Goal: Task Accomplishment & Management: Manage account settings

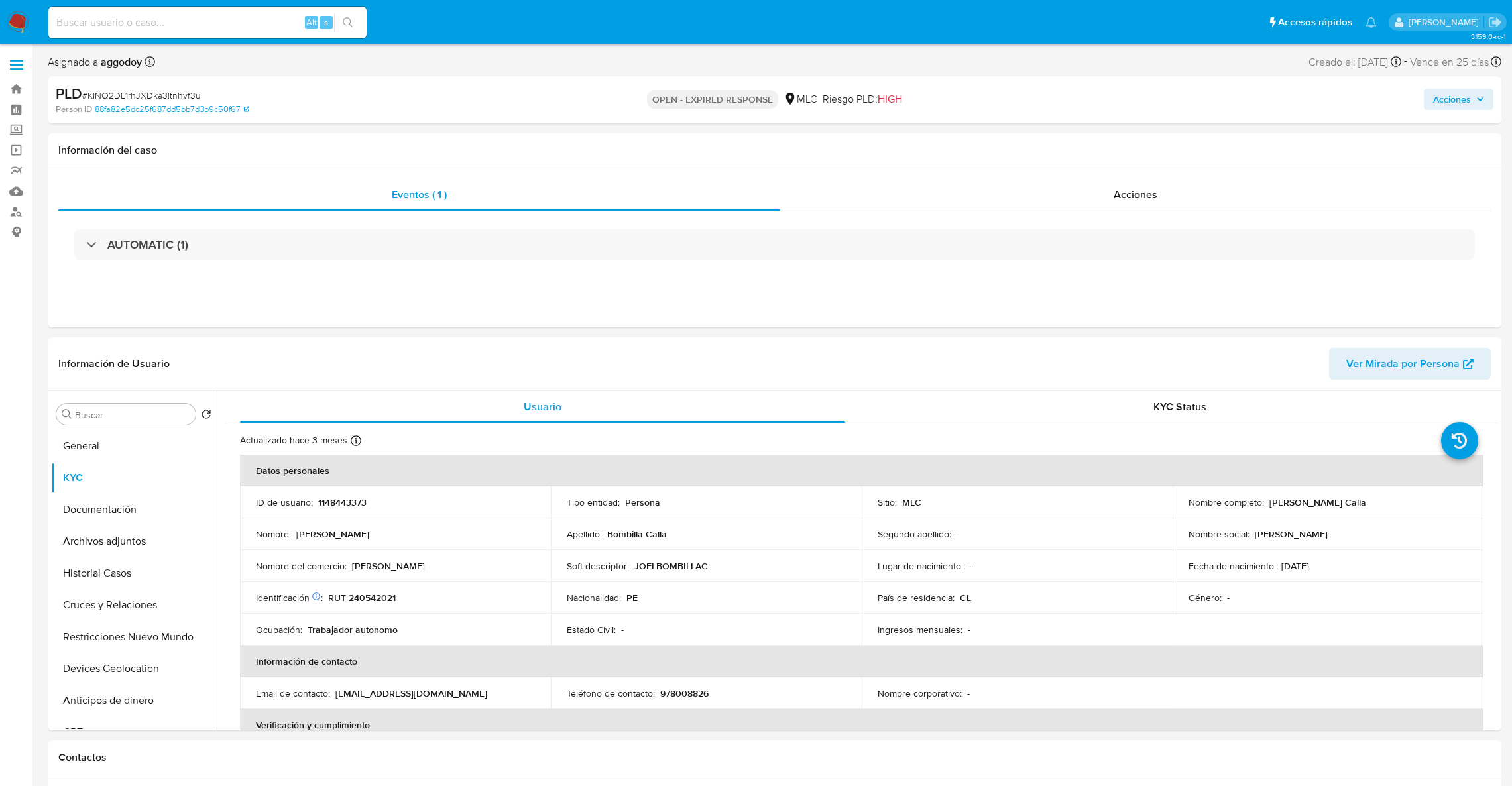
select select "10"
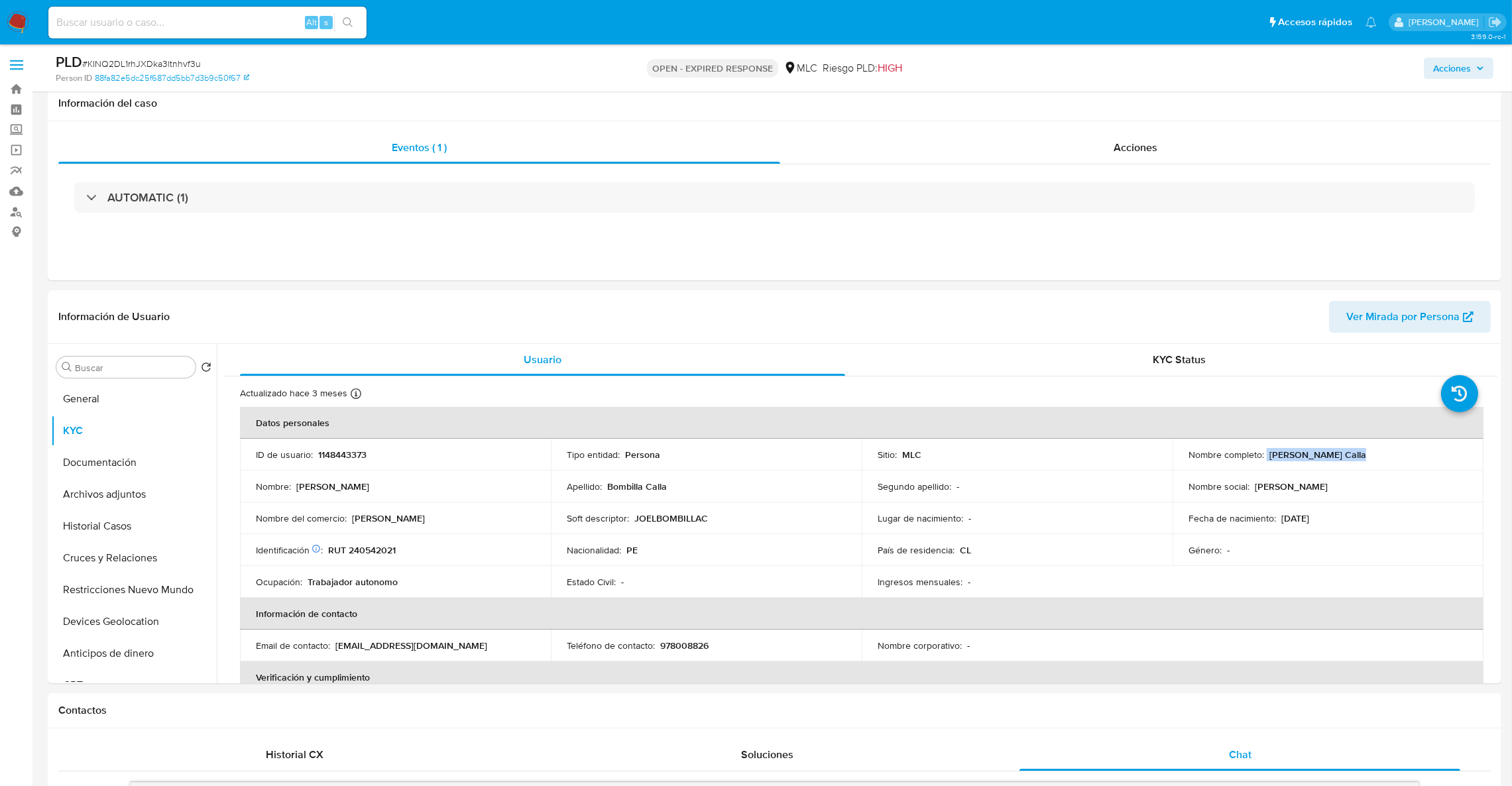
scroll to position [154, 0]
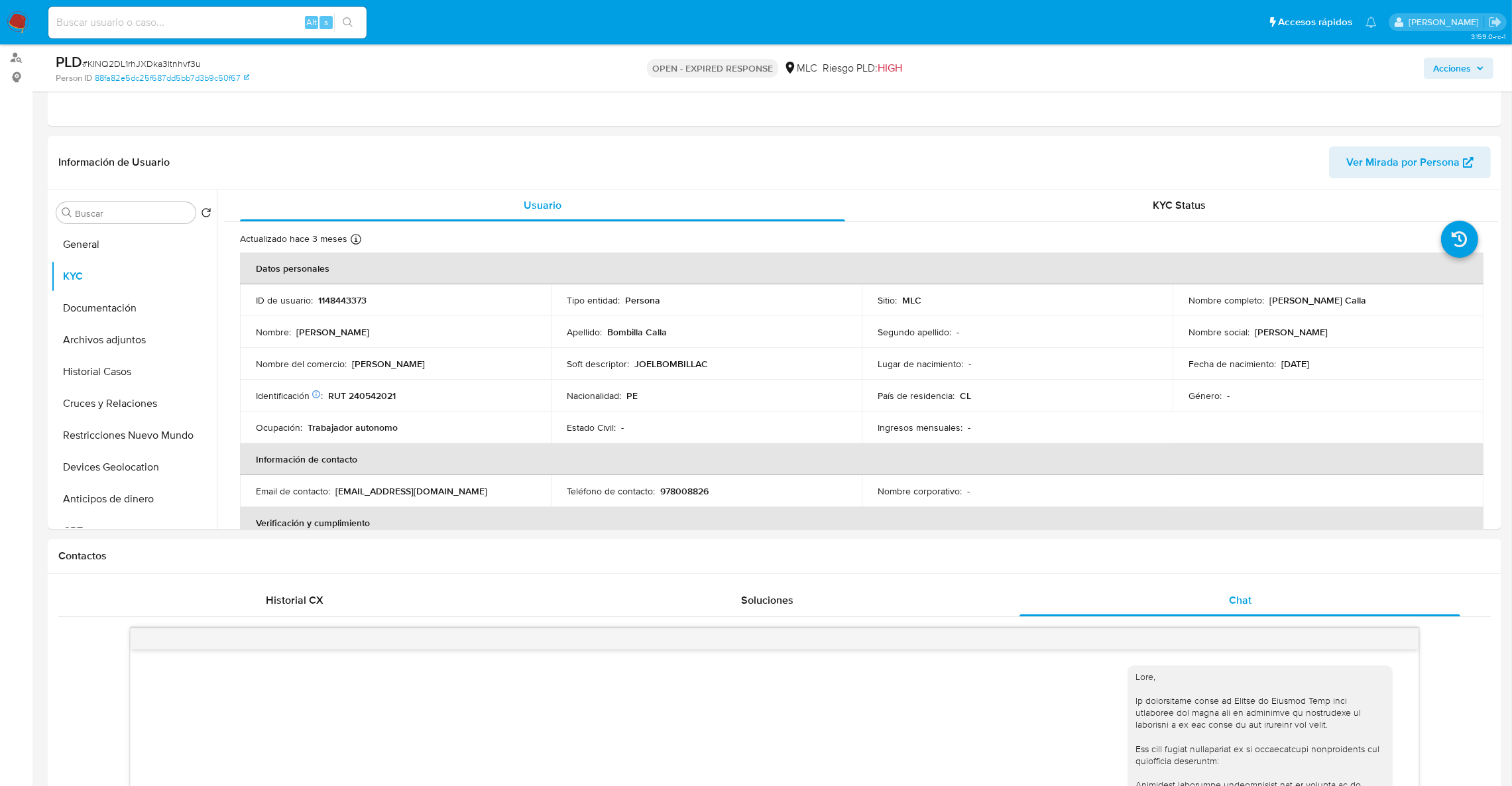
drag, startPoint x: 1498, startPoint y: 245, endPoint x: 1502, endPoint y: 273, distance: 28.3
click at [1493, 256] on div "Actualizado [DATE] Creado: [DATE] 23:06:49 Actualizado: [DATE] 13:53:00 Datos p…" at bounding box center [861, 741] width 1274 height 1039
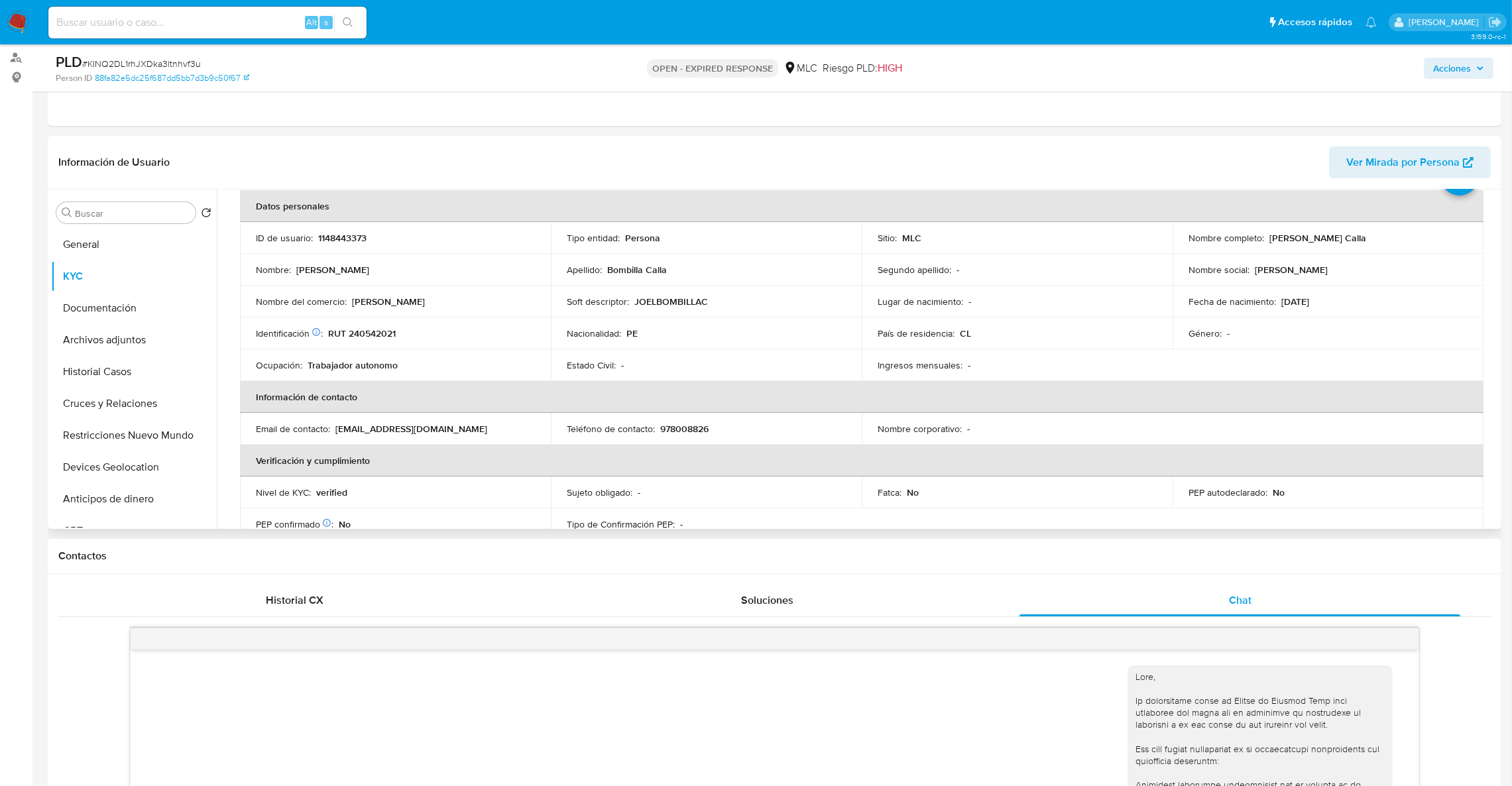
scroll to position [69, 0]
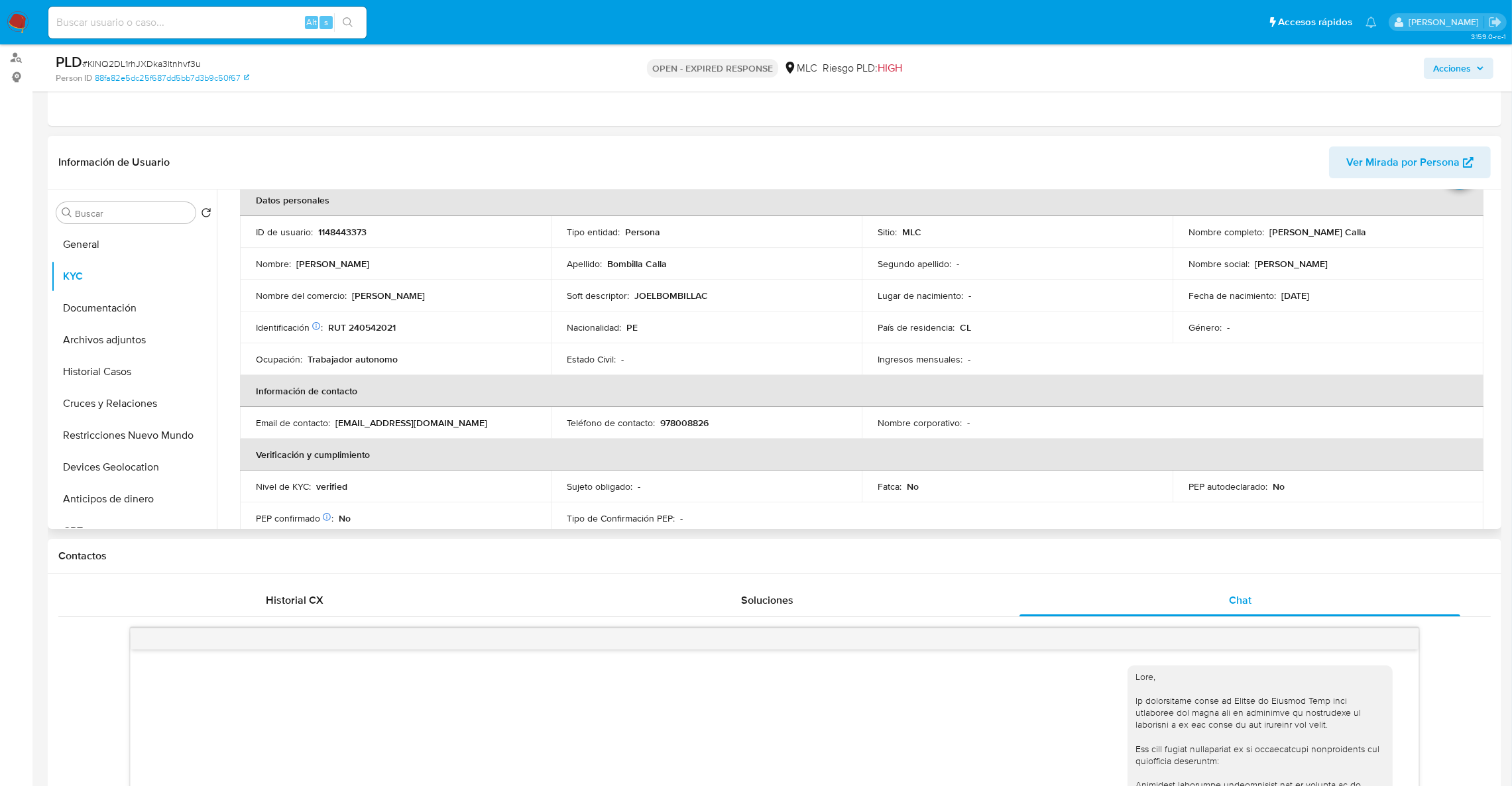
click at [349, 236] on p "1148443373" at bounding box center [342, 232] width 48 height 12
copy p "1148443373"
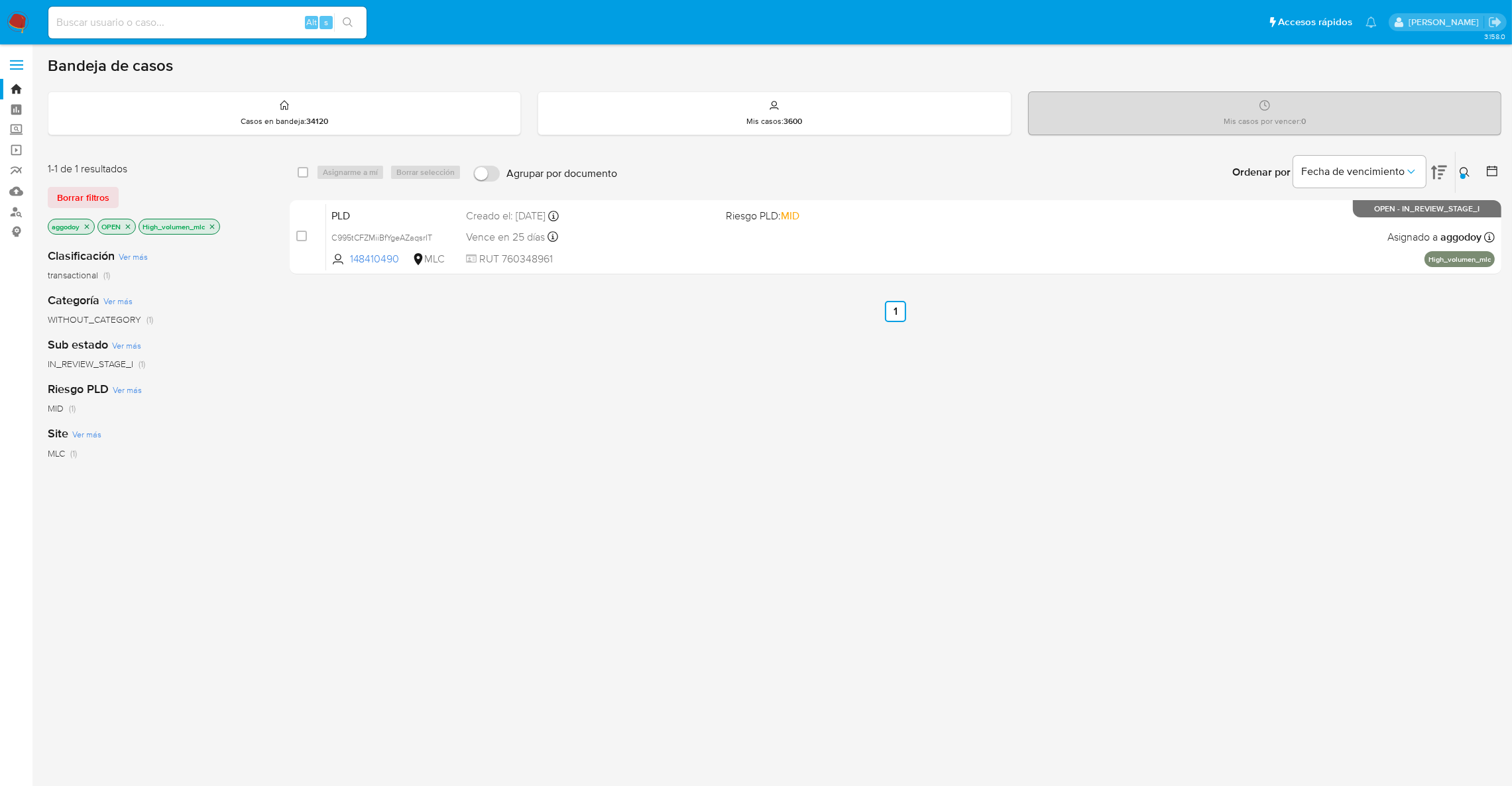
click at [1465, 170] on icon at bounding box center [1464, 172] width 10 height 10
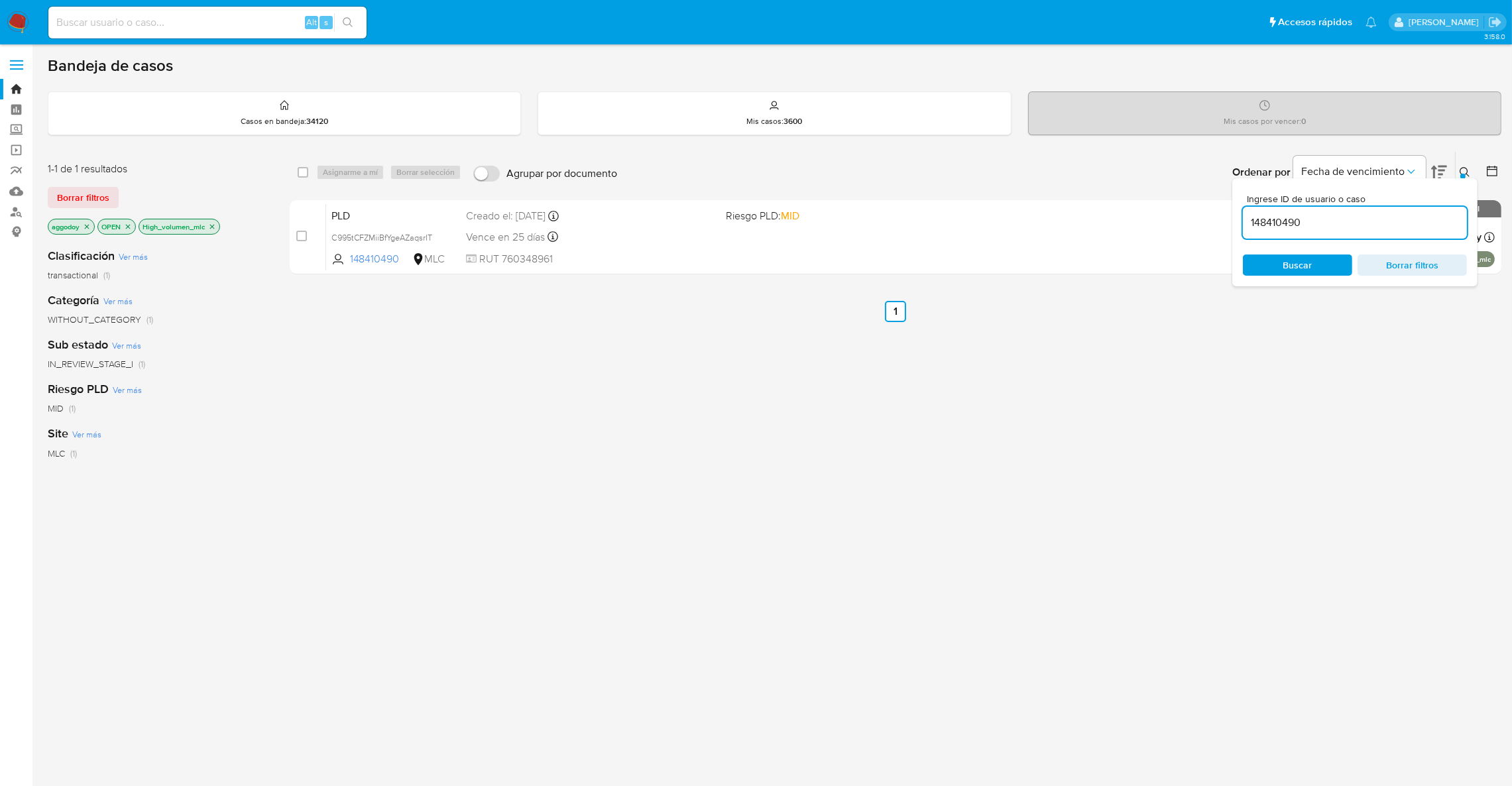
click at [1398, 232] on div "148410490" at bounding box center [1355, 222] width 224 height 31
click at [1379, 222] on input "148410490" at bounding box center [1355, 222] width 224 height 17
paste input "47608755"
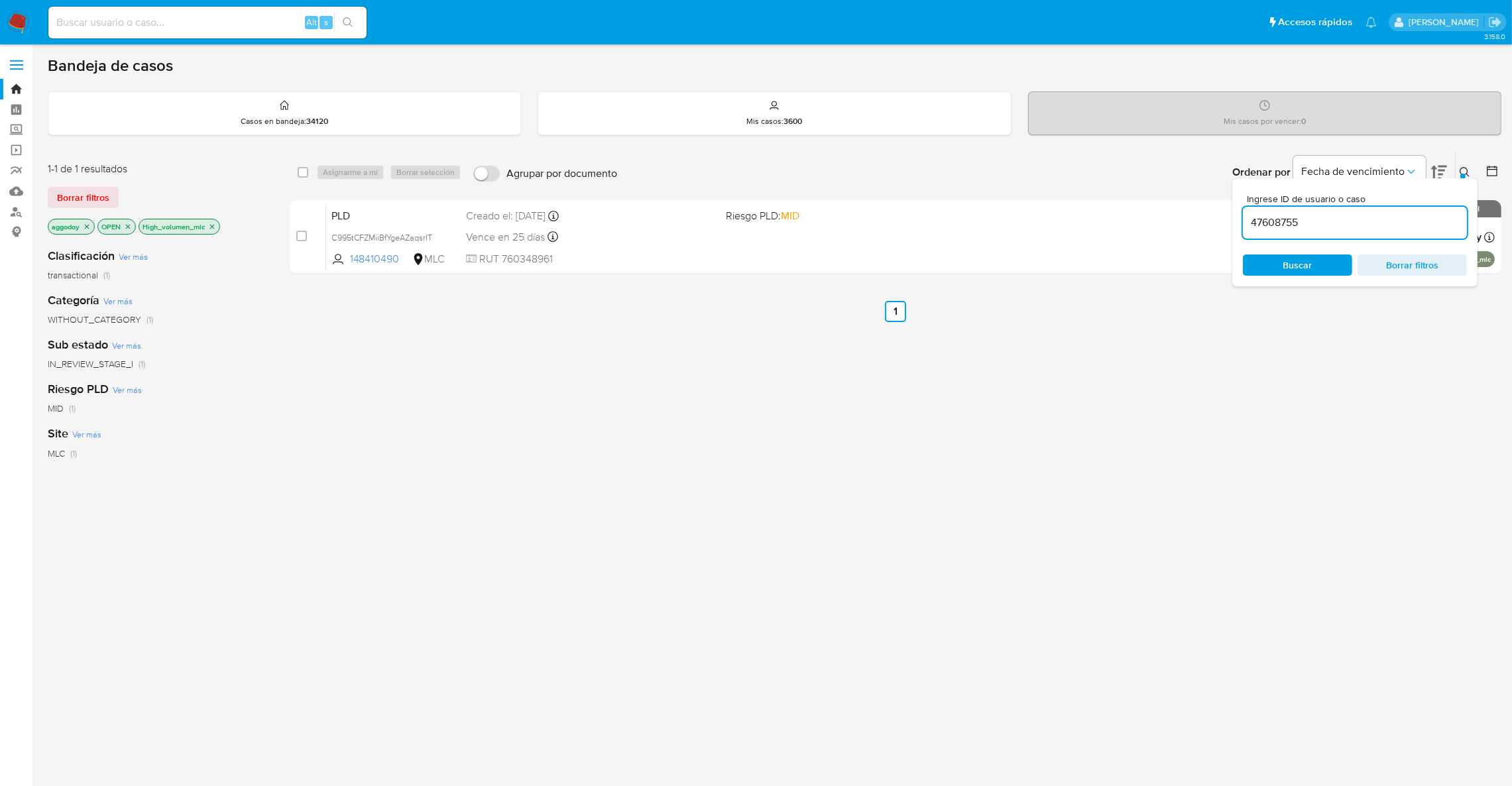
type input "47608755"
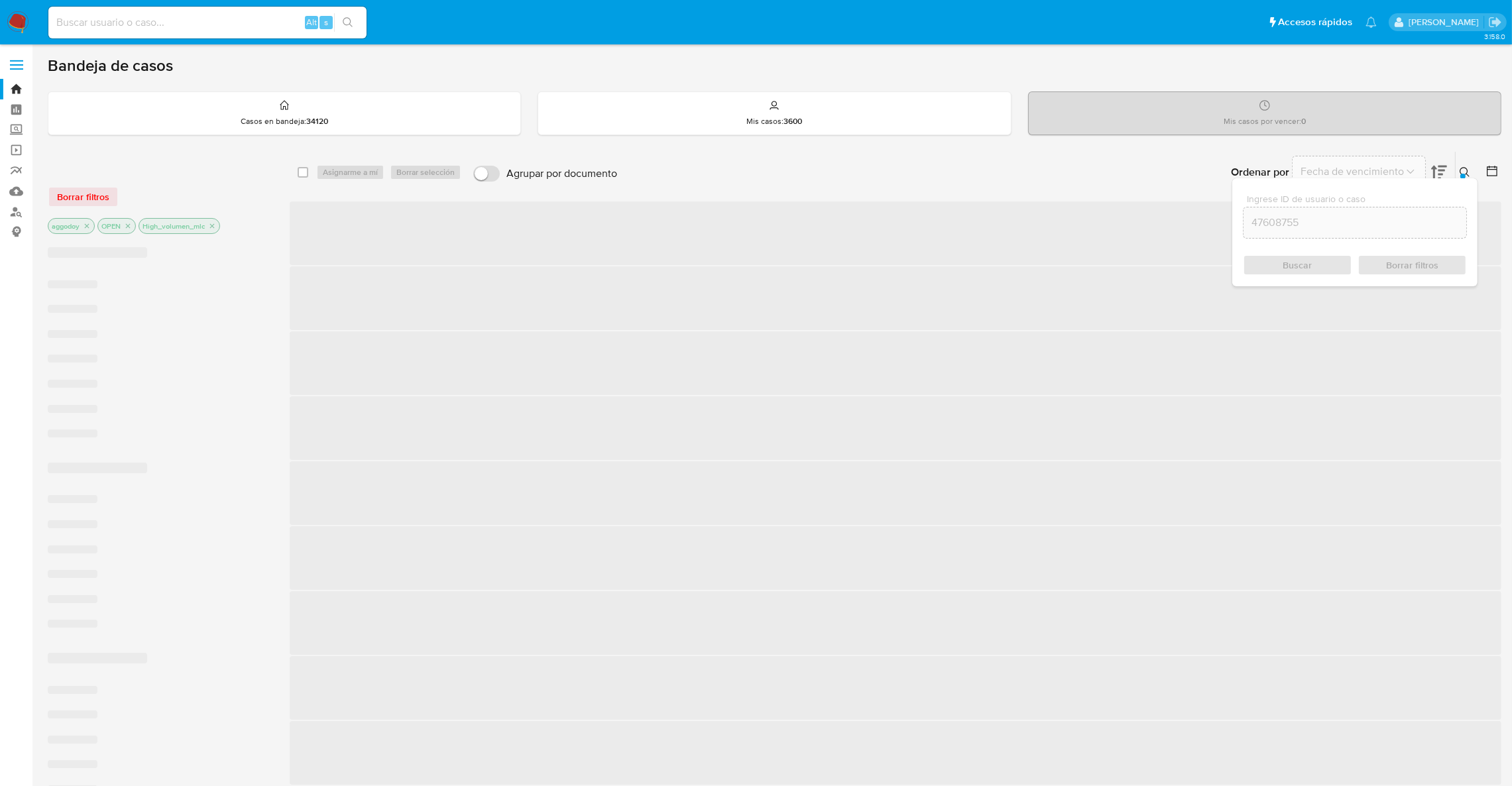
click at [1468, 173] on icon at bounding box center [1464, 172] width 10 height 10
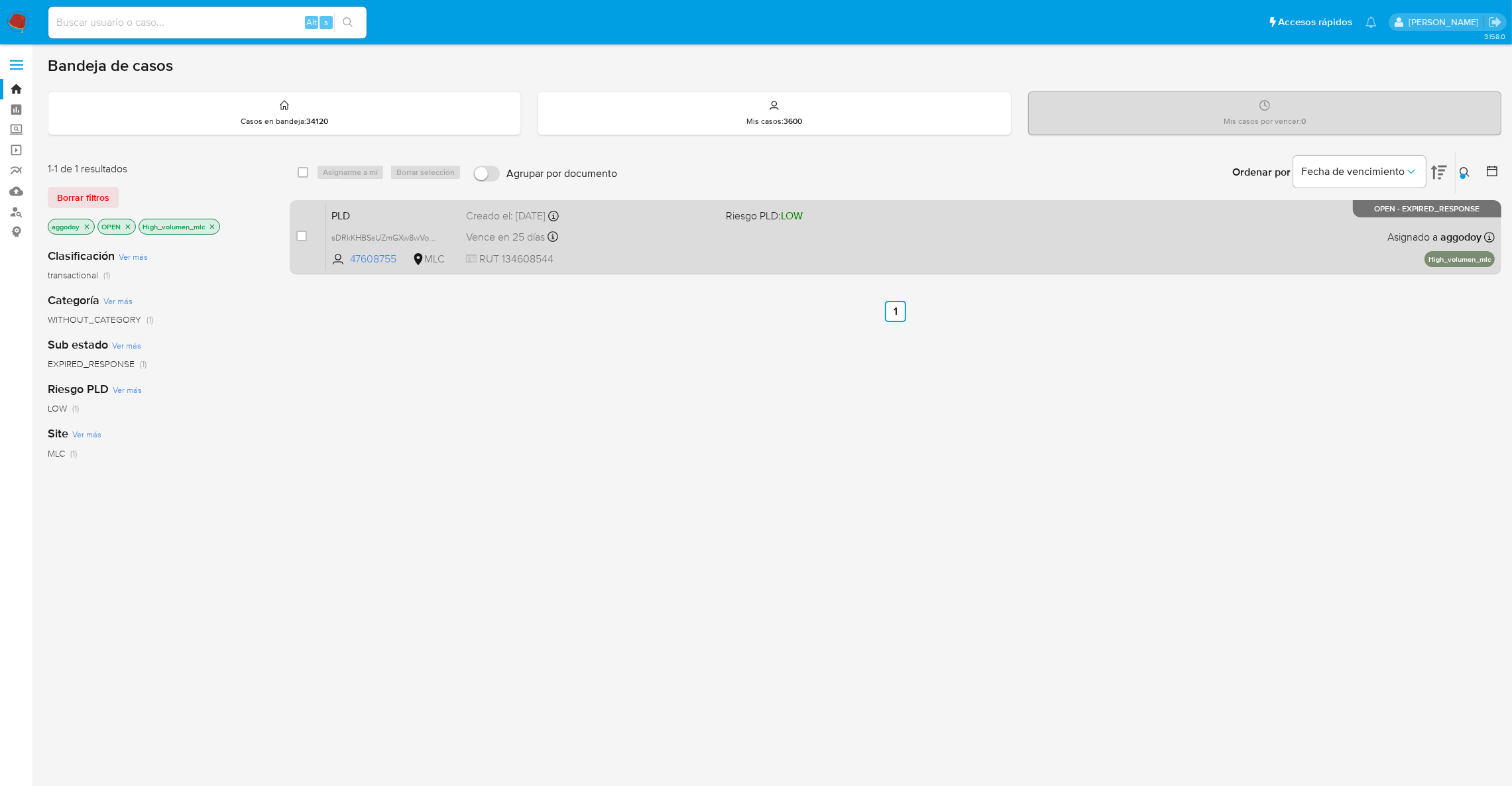
click at [1100, 214] on div "PLD sDRkKHBSsUZmGXw8wVoRbtgV 47608755 MLC Riesgo PLD: LOW Creado el: 12/07/2025…" at bounding box center [910, 236] width 1168 height 67
click at [305, 238] on input "checkbox" at bounding box center [301, 236] width 10 height 10
checkbox input "true"
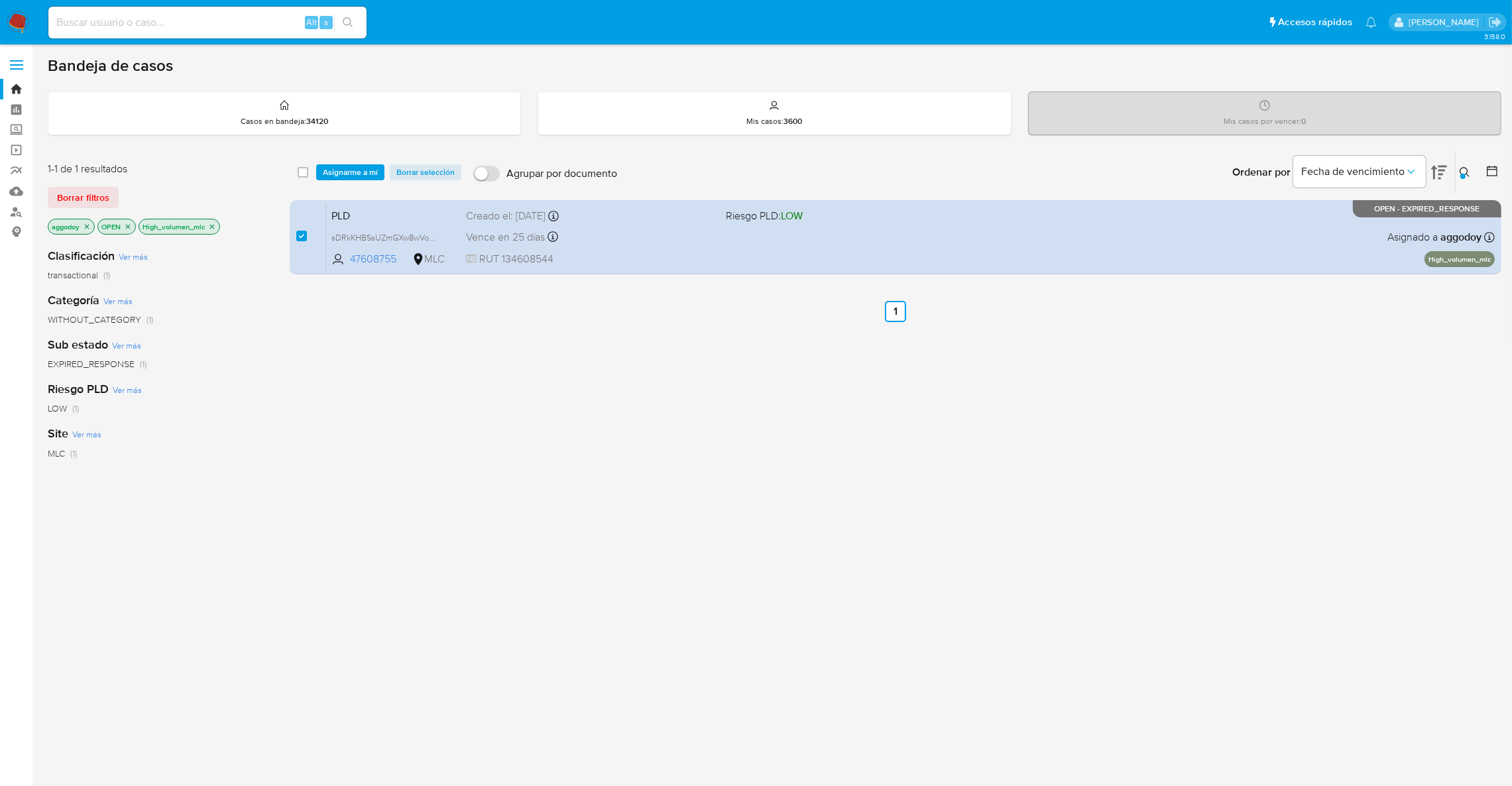
click at [353, 186] on div "select-all-cases-checkbox Asignarme a mí Borrar selección Agrupar por documento…" at bounding box center [896, 172] width 1212 height 41
click at [353, 181] on div "select-all-cases-checkbox Asignarme a mí Borrar selección Agrupar por documento…" at bounding box center [896, 172] width 1212 height 41
click at [343, 177] on span "Asignarme a mí" at bounding box center [350, 172] width 55 height 13
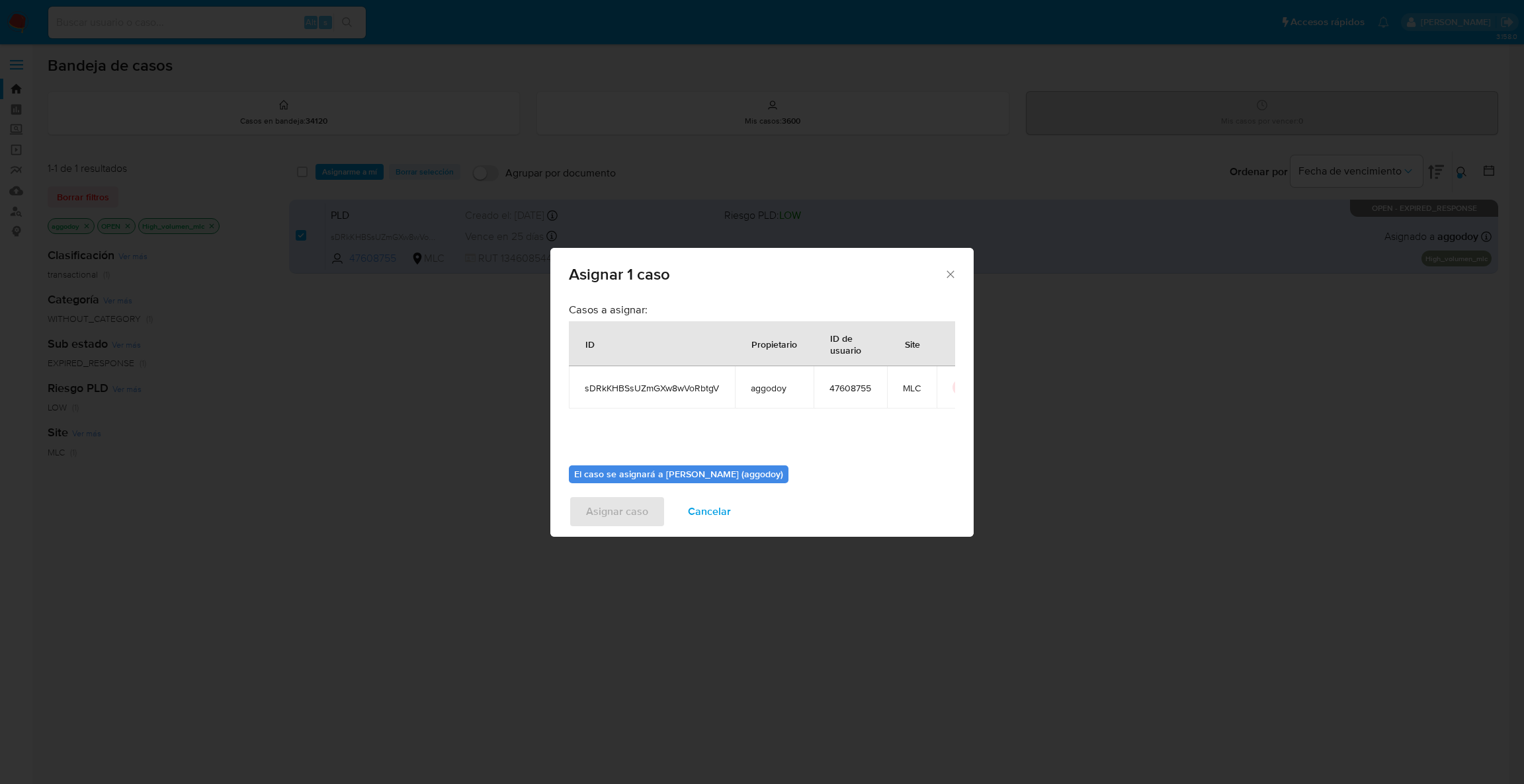
click at [973, 452] on div "Asignar 1 caso Casos a asignar: ID Propietario ID de usuario Site sDRkKHBSsUZmG…" at bounding box center [762, 392] width 1524 height 784
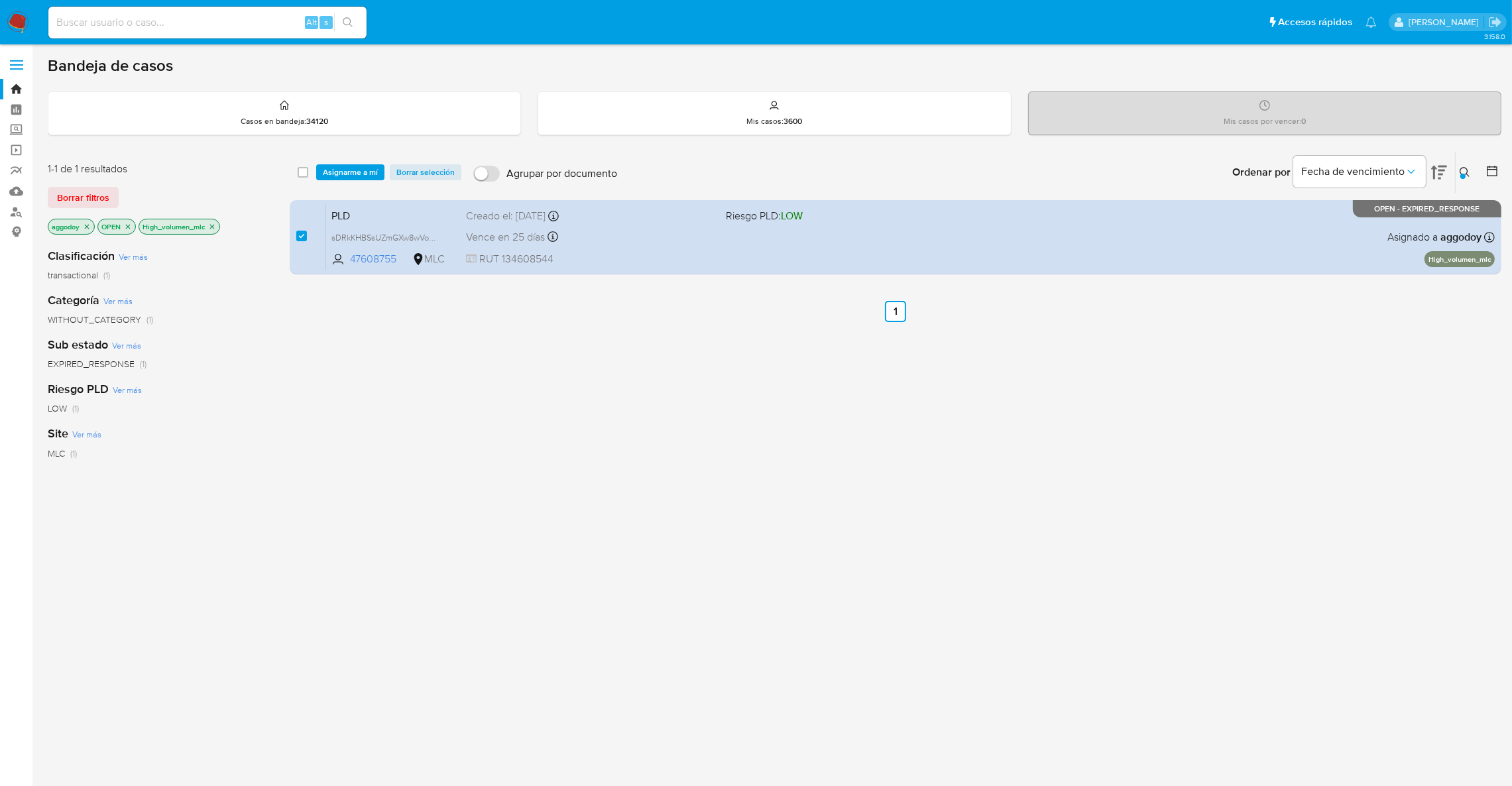
click at [360, 165] on span "Asignarme a mí" at bounding box center [350, 172] width 55 height 13
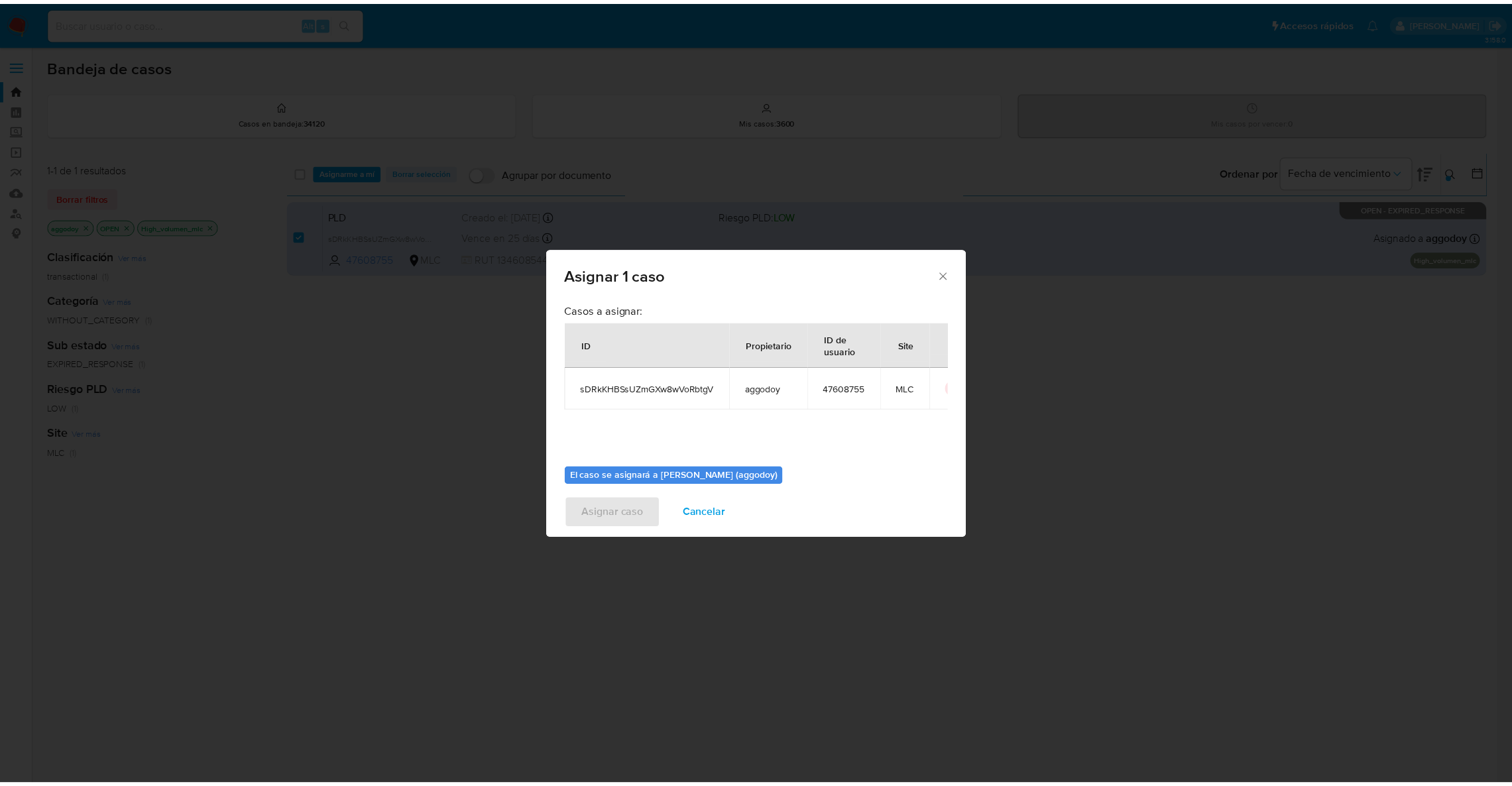
scroll to position [69, 0]
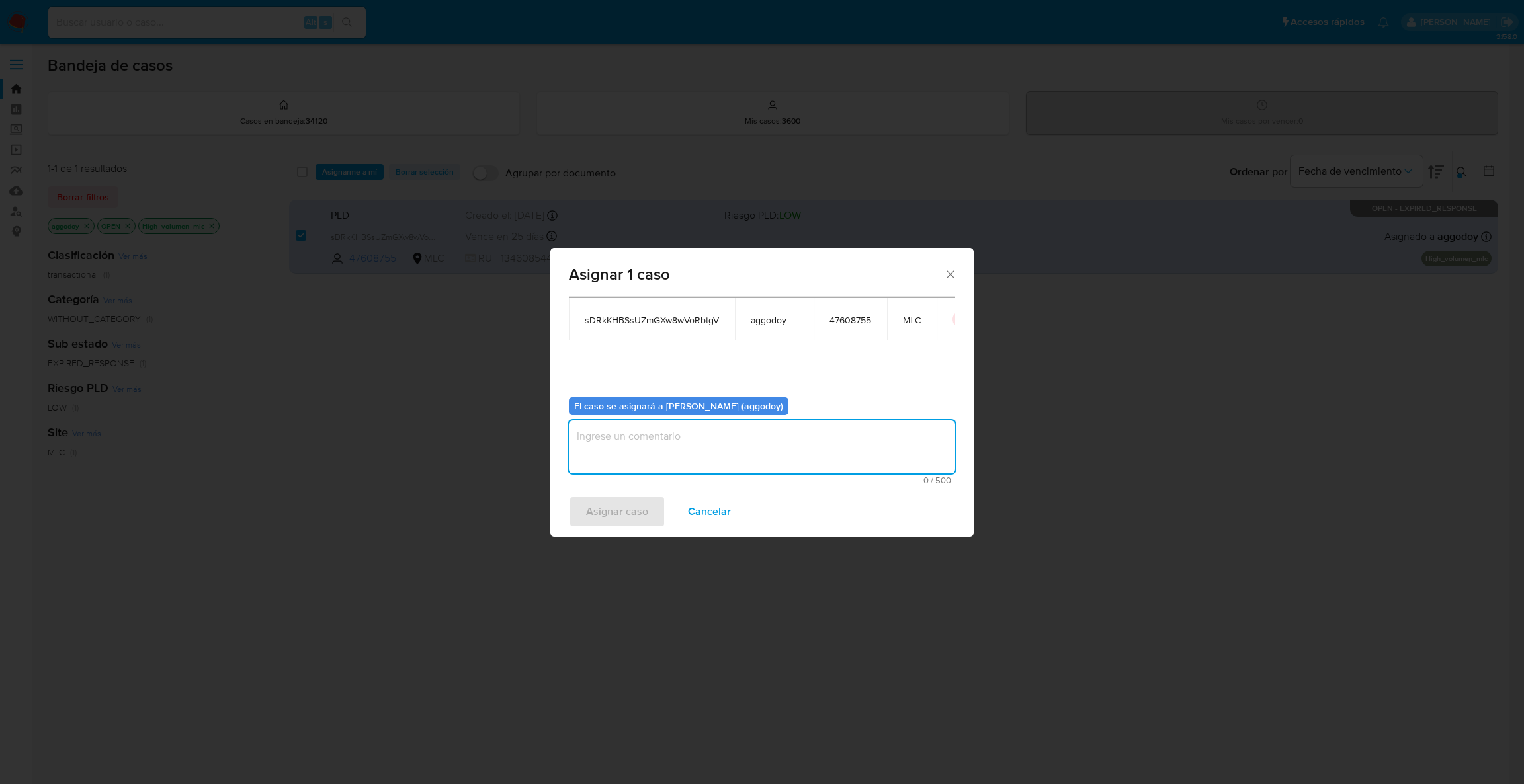
click at [820, 465] on textarea "assign-modal" at bounding box center [762, 447] width 386 height 53
type textarea "."
click at [632, 506] on span "Asignar caso" at bounding box center [617, 512] width 62 height 29
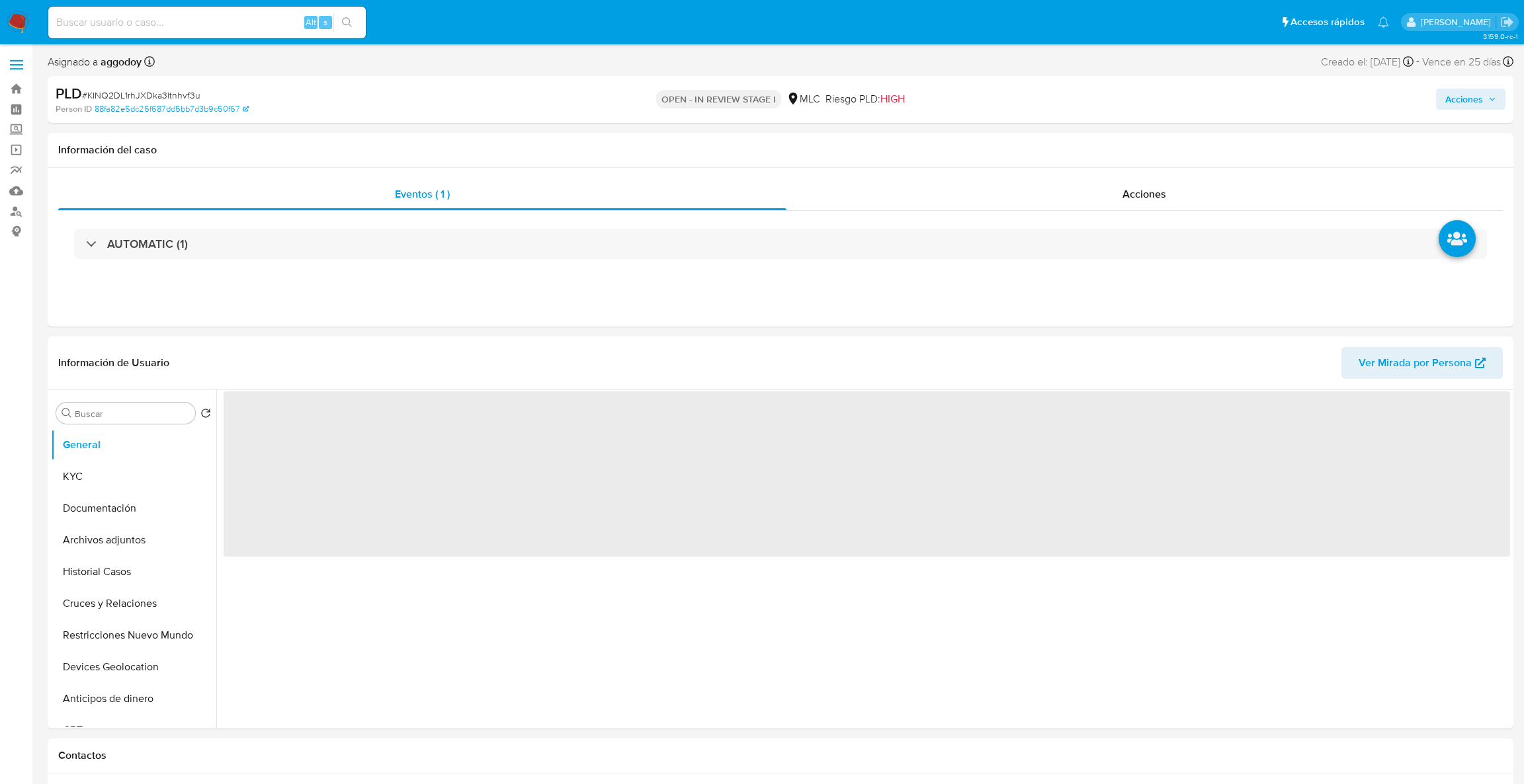
select select "10"
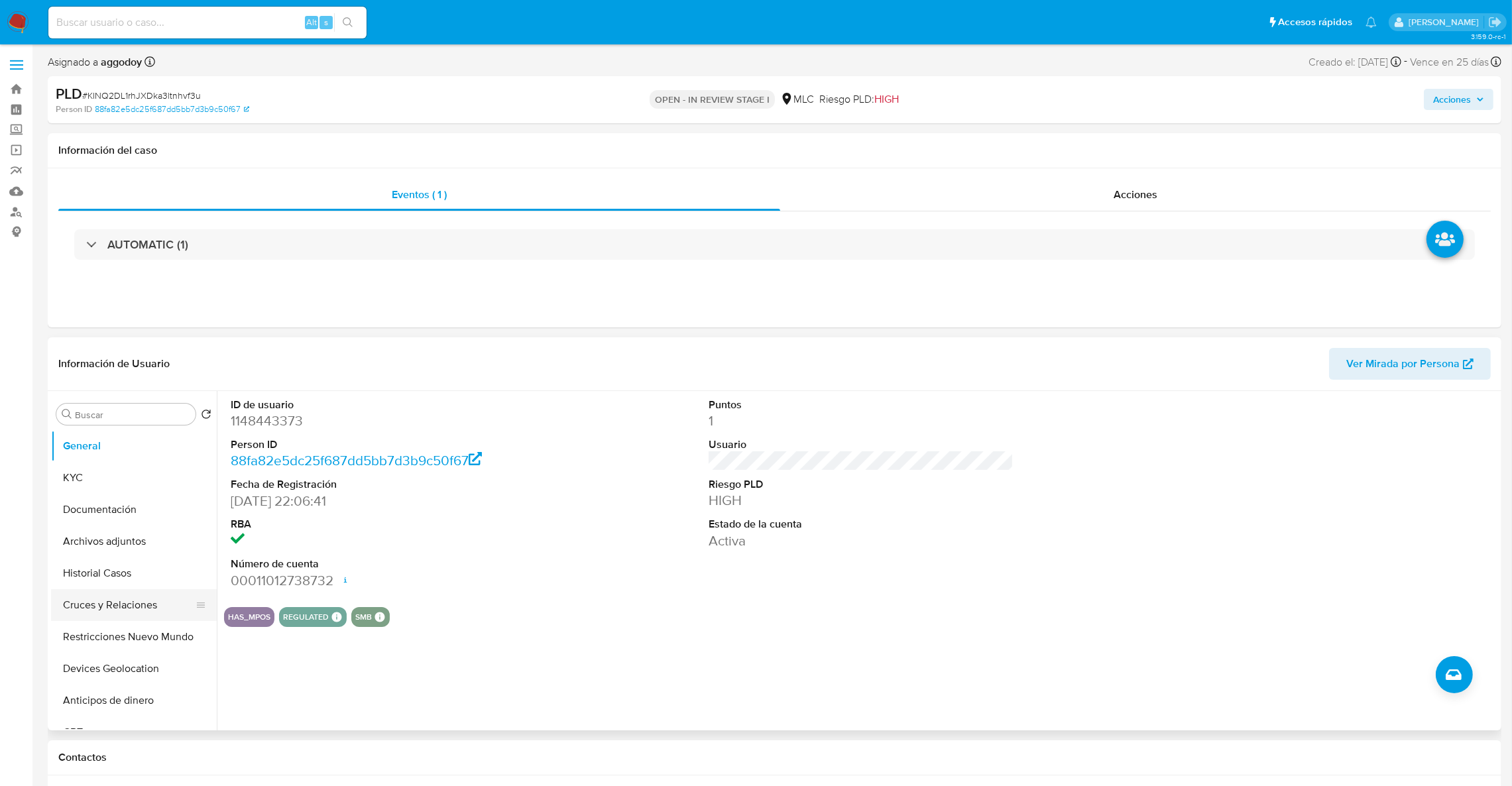
click at [121, 600] on button "Cruces y Relaciones" at bounding box center [128, 604] width 155 height 31
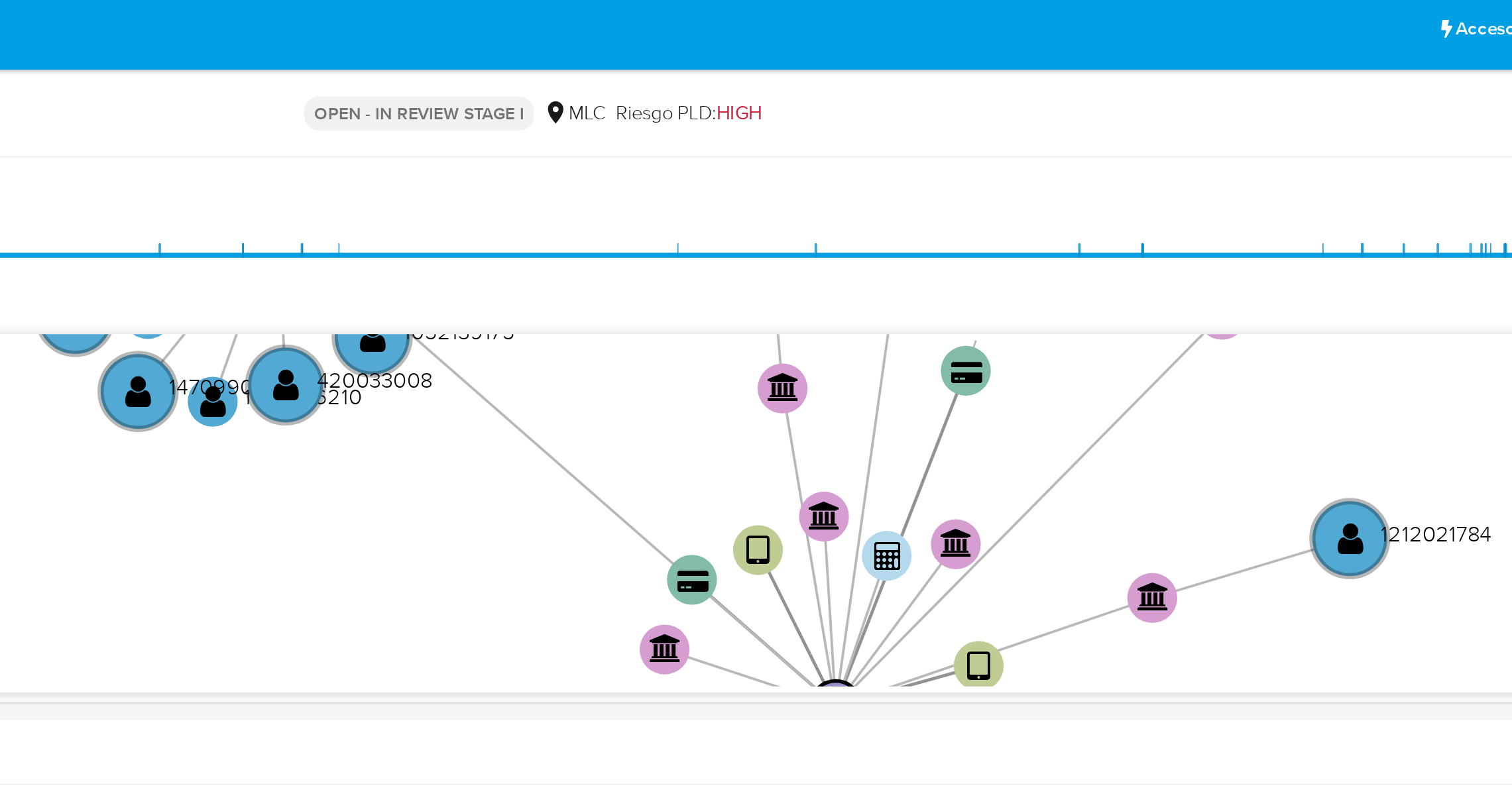
scroll to position [294, 0]
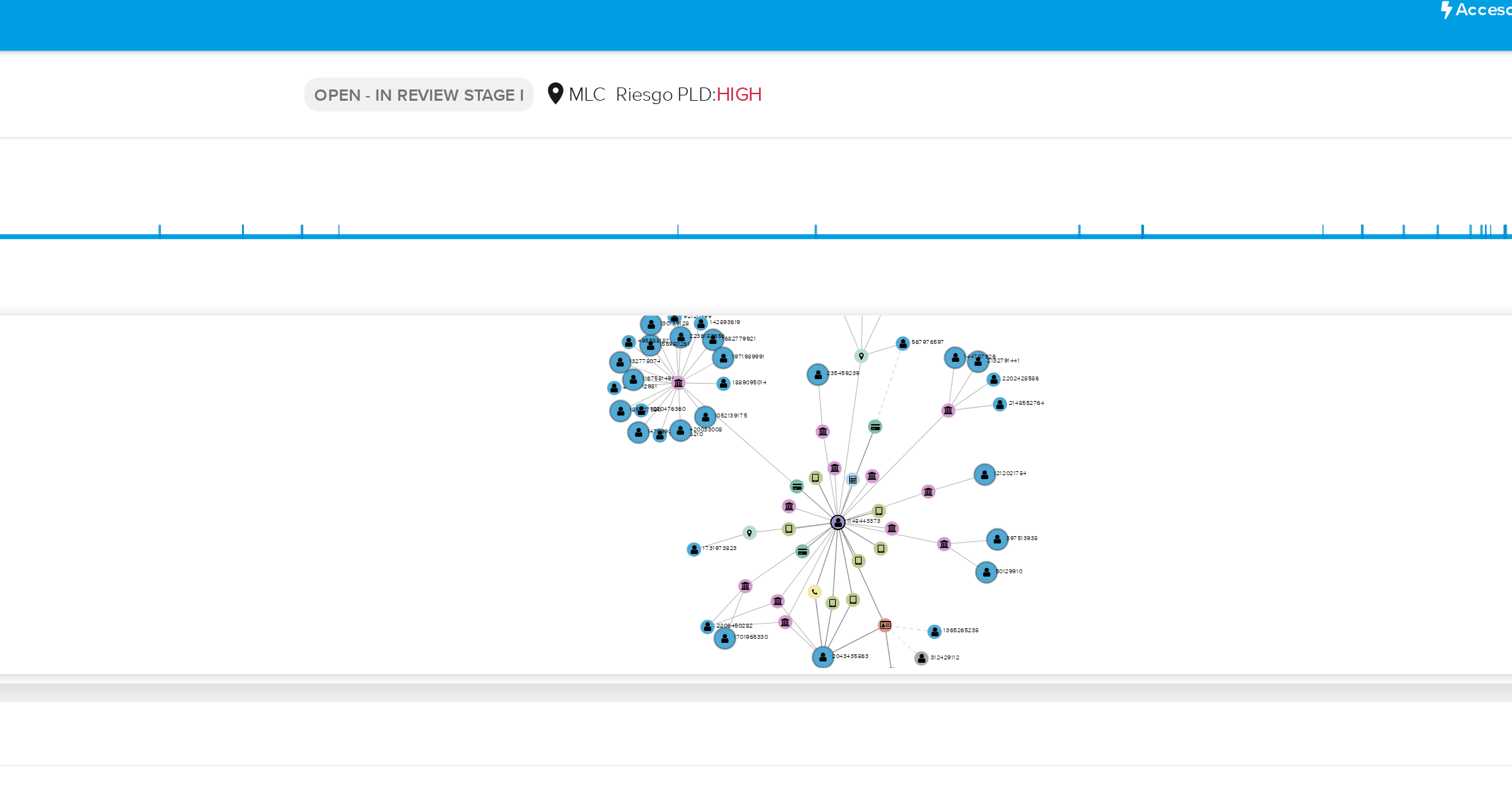
click at [942, 265] on icon "user-1148443373  1148443373 device-67802a6eb0b027888f05ed41  user-2043435863 …" at bounding box center [871, 285] width 1255 height 192
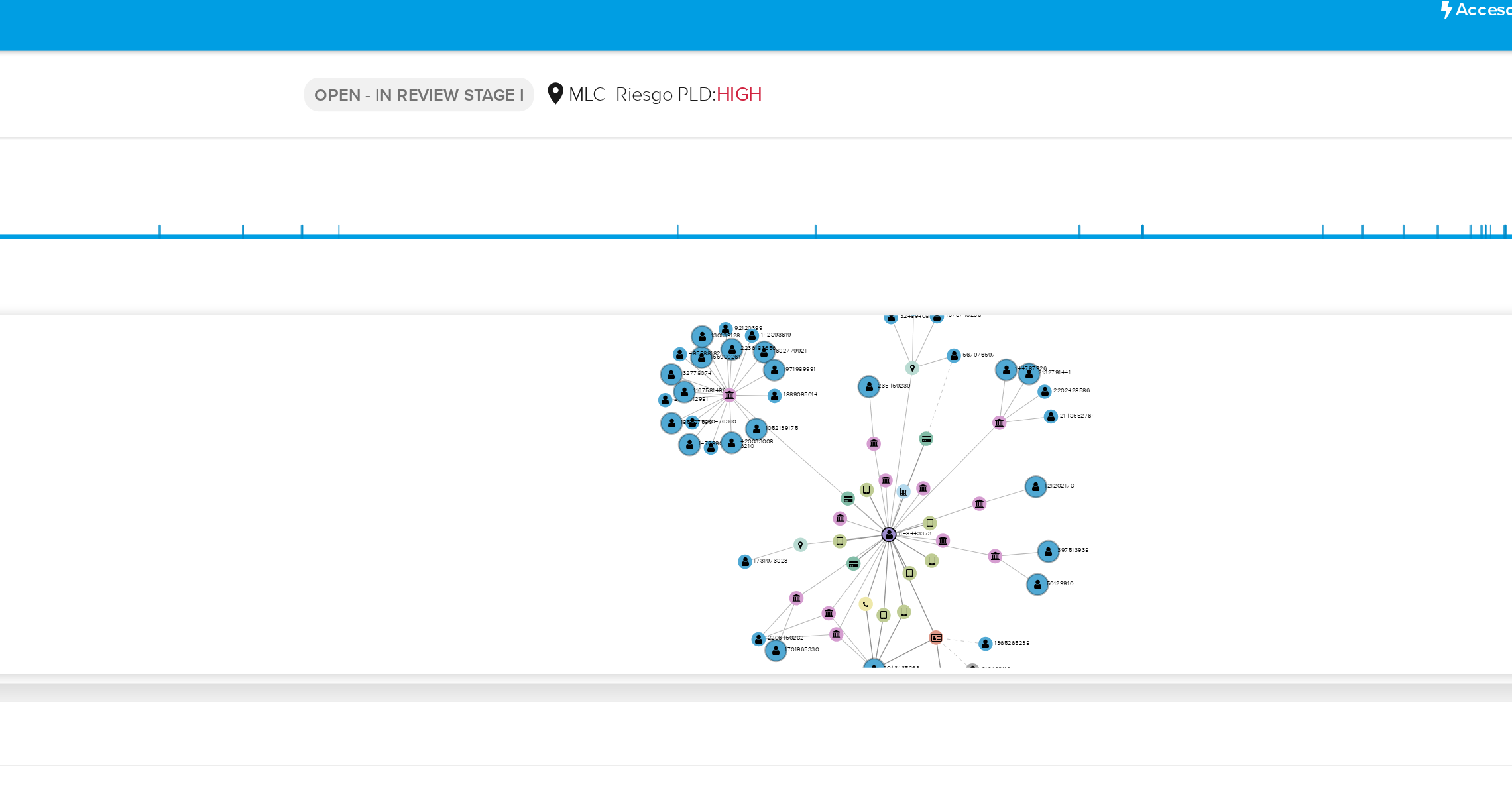
drag, startPoint x: 942, startPoint y: 265, endPoint x: 1004, endPoint y: 263, distance: 62.0
click at [1004, 263] on icon "user-1148443373  1148443373 device-67802a6eb0b027888f05ed41  user-2043435863 …" at bounding box center [871, 285] width 1255 height 192
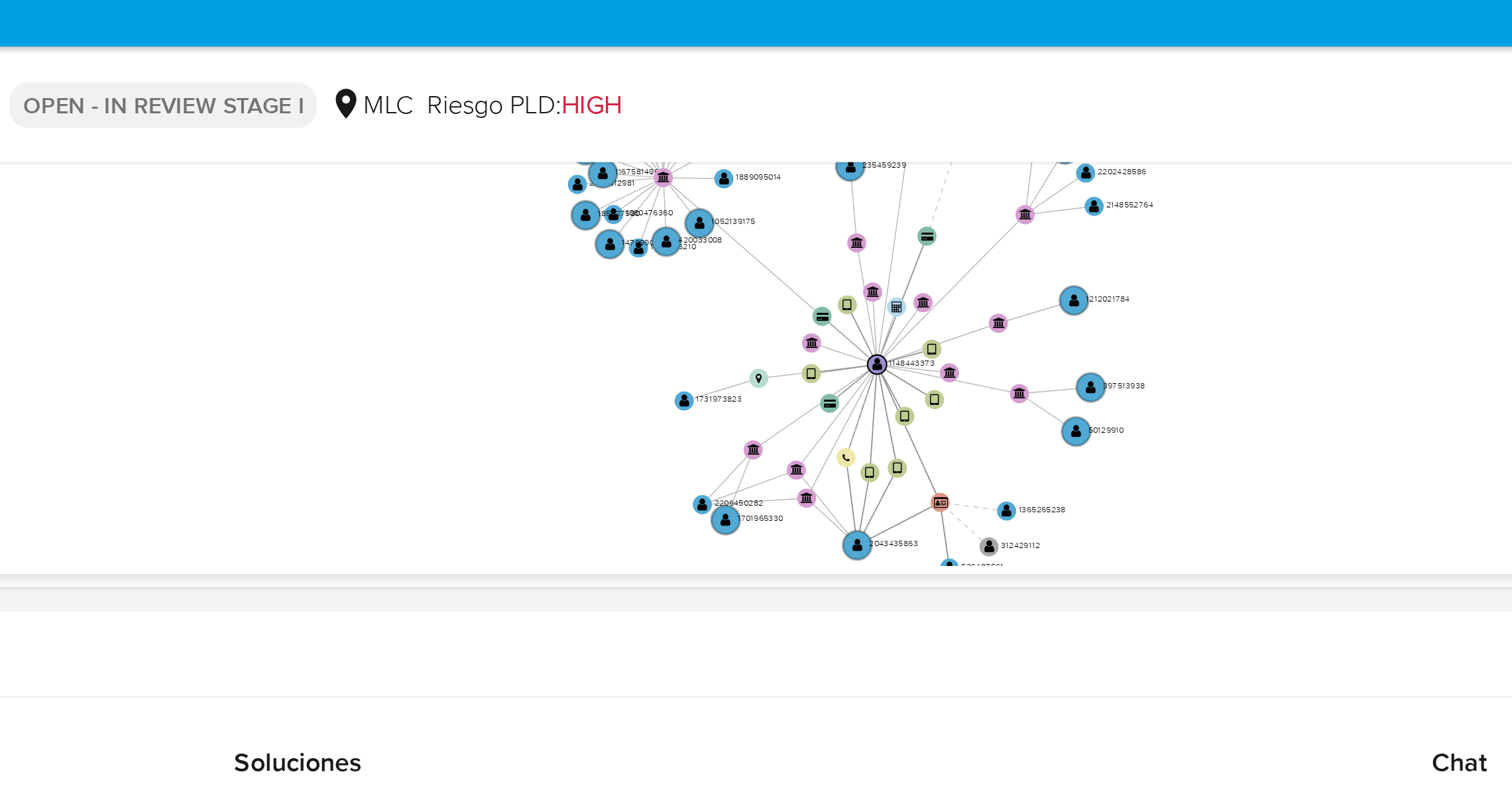
scroll to position [419, 0]
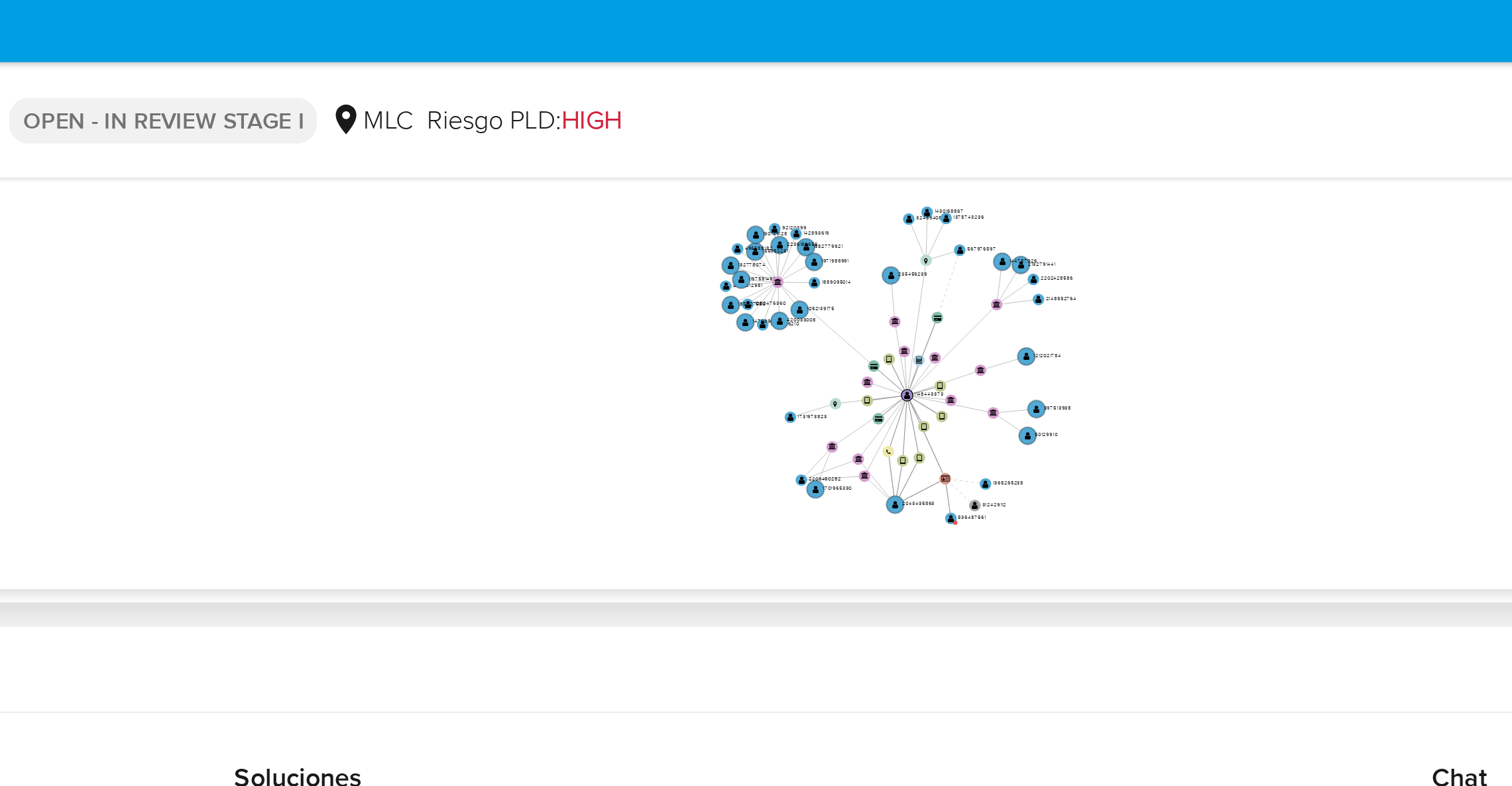
click at [1250, 164] on icon "user-1148443373  1148443373 device-67802a6eb0b027888f05ed41  user-2043435863 …" at bounding box center [871, 160] width 1255 height 192
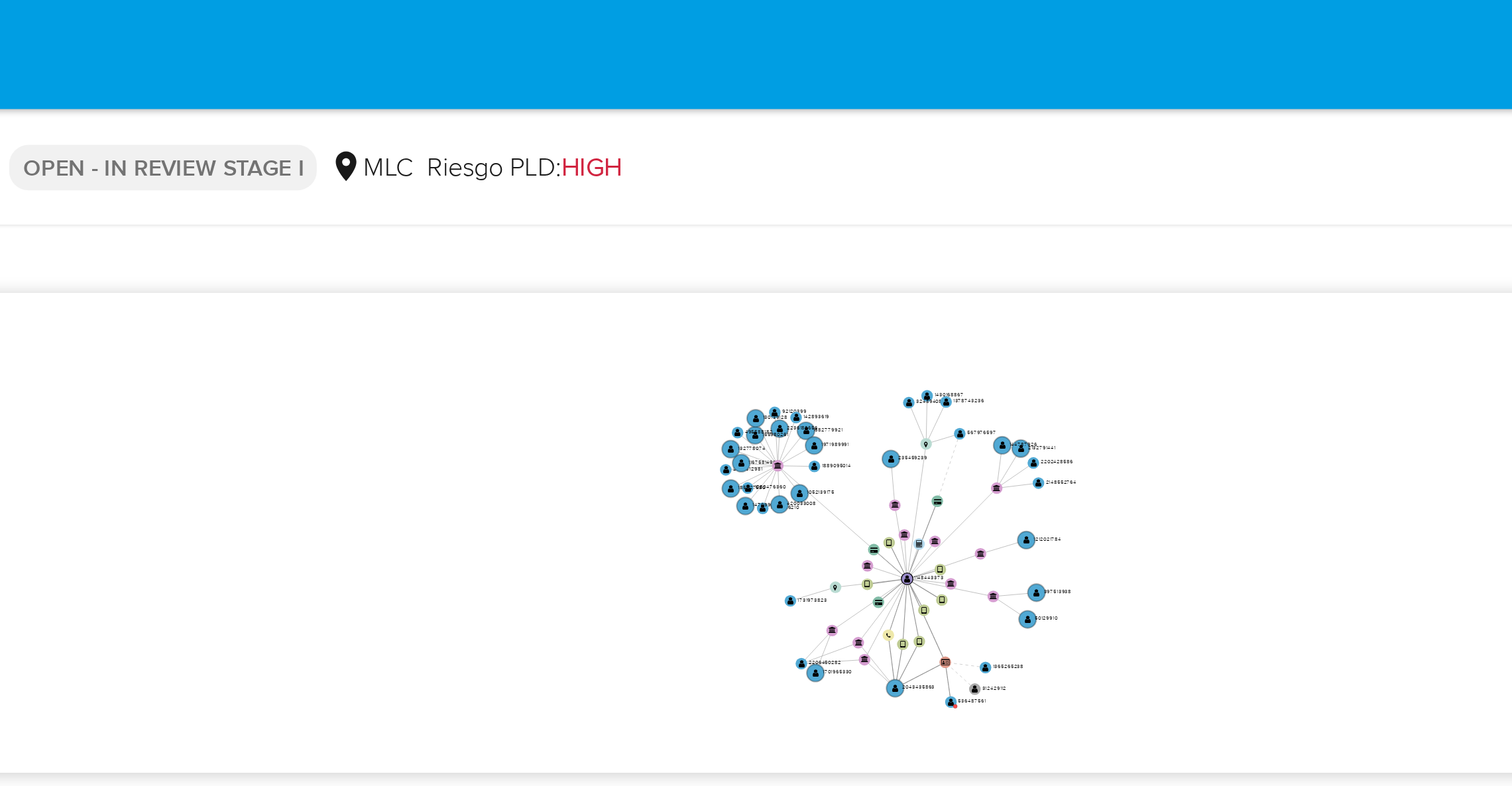
scroll to position [363, 0]
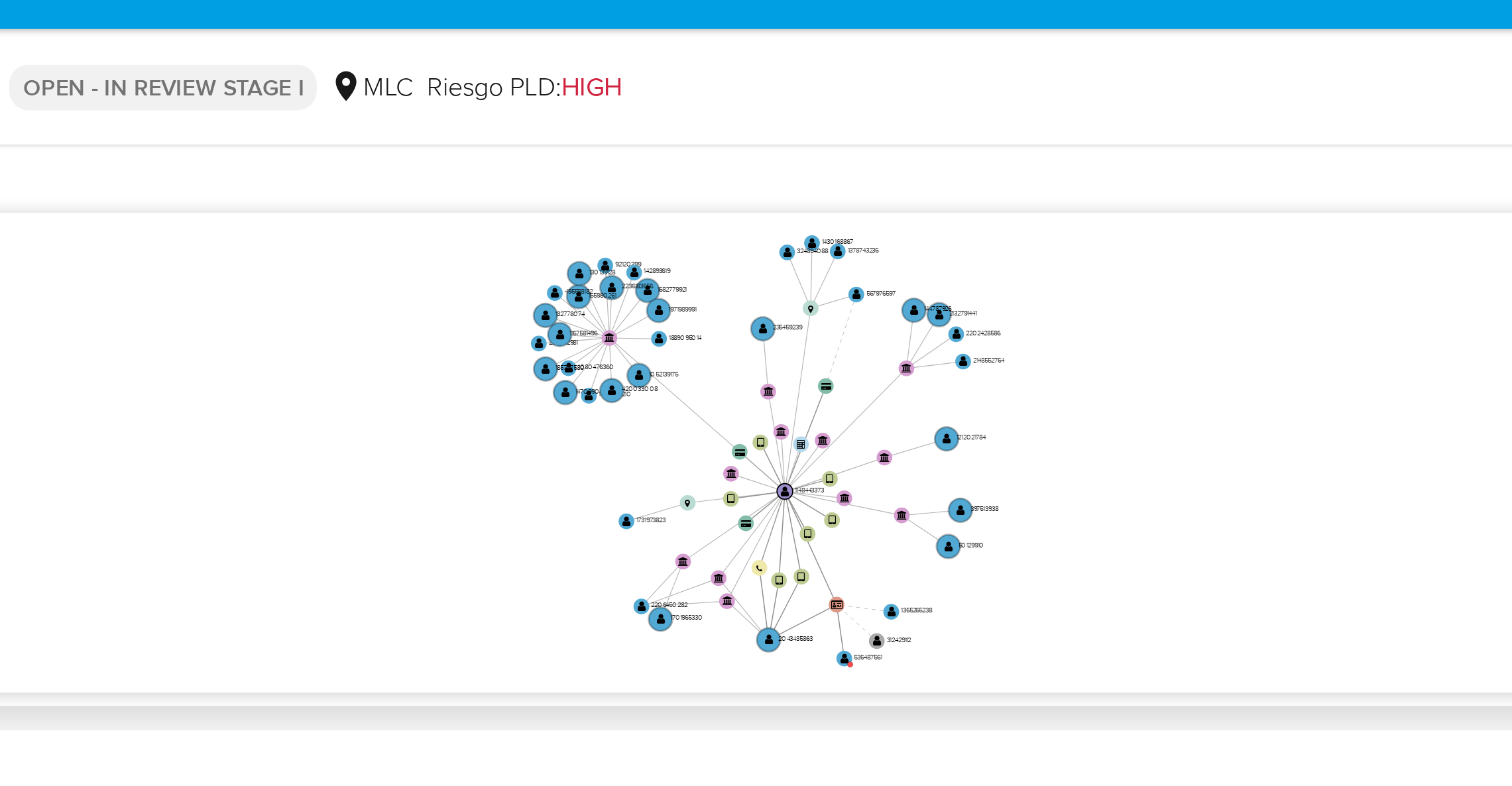
drag, startPoint x: 1120, startPoint y: 187, endPoint x: 1109, endPoint y: 160, distance: 29.2
click at [1109, 160] on icon "user-1148443373  1148443373 device-67802a6eb0b027888f05ed41  user-2043435863 …" at bounding box center [871, 215] width 1255 height 192
click at [1218, 154] on icon "user-1148443373  1148443373 device-67802a6eb0b027888f05ed41  user-2043435863 …" at bounding box center [871, 215] width 1255 height 192
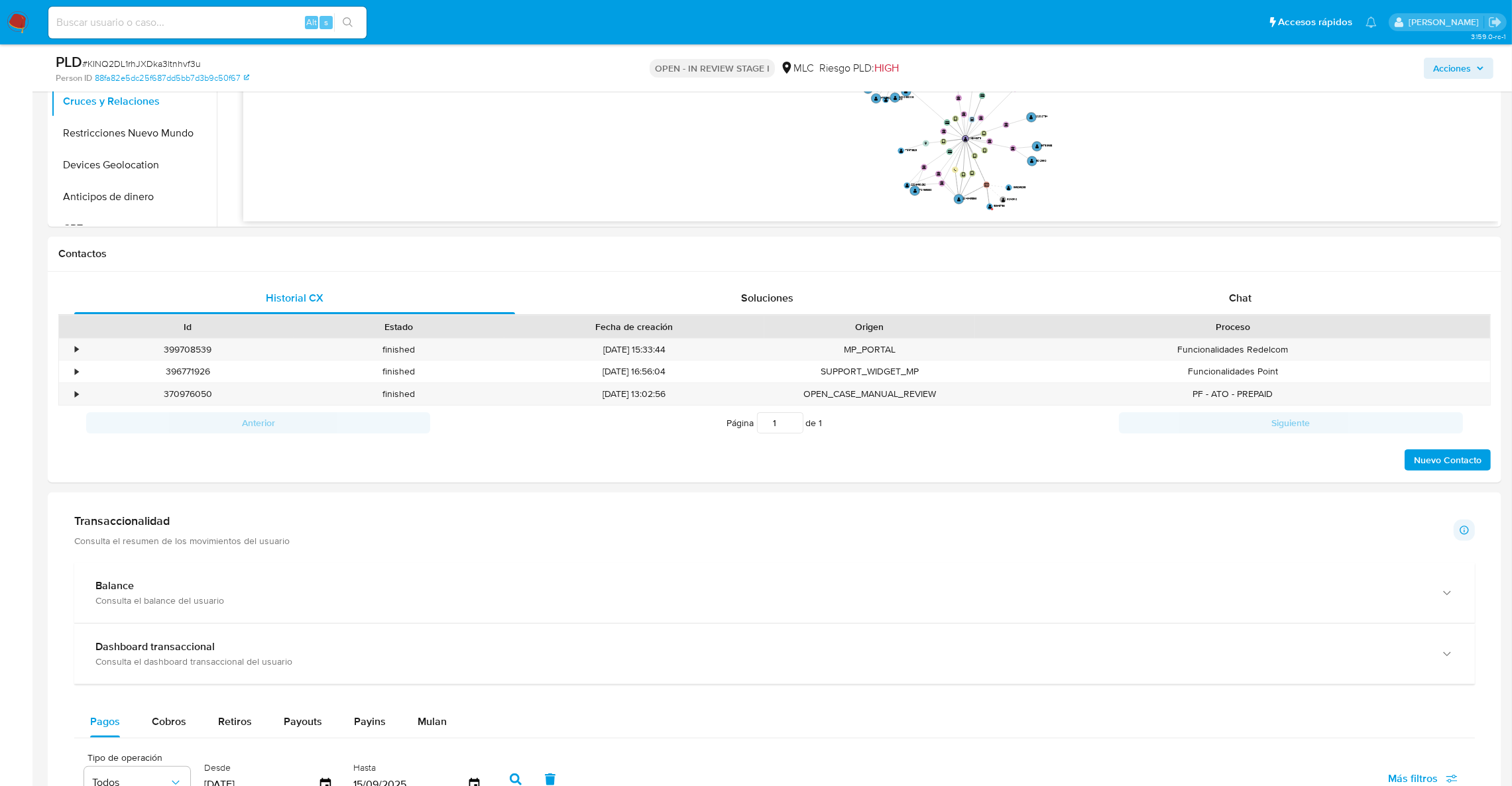
scroll to position [362, 0]
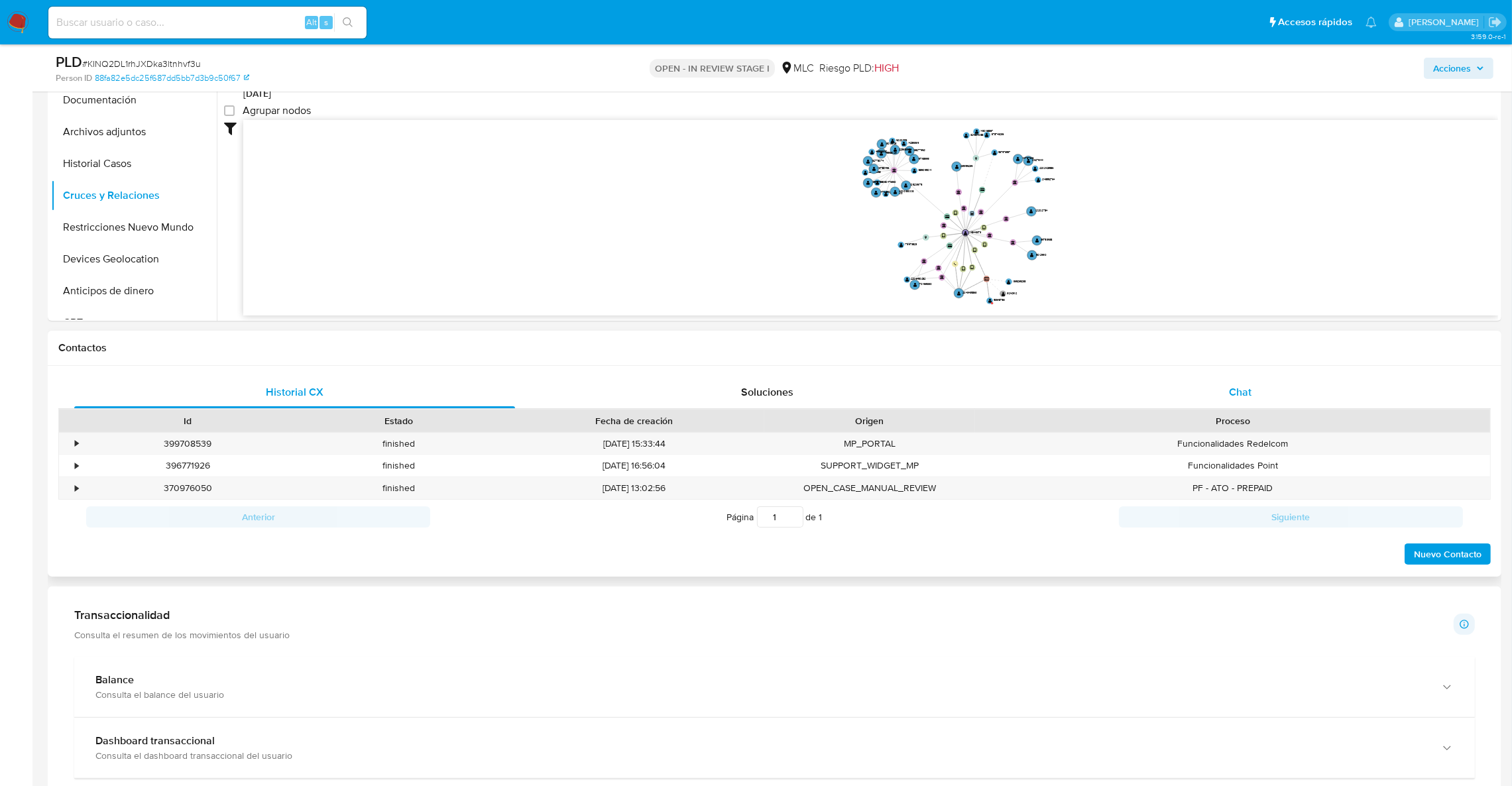
click at [1176, 382] on div "Chat" at bounding box center [1240, 392] width 441 height 31
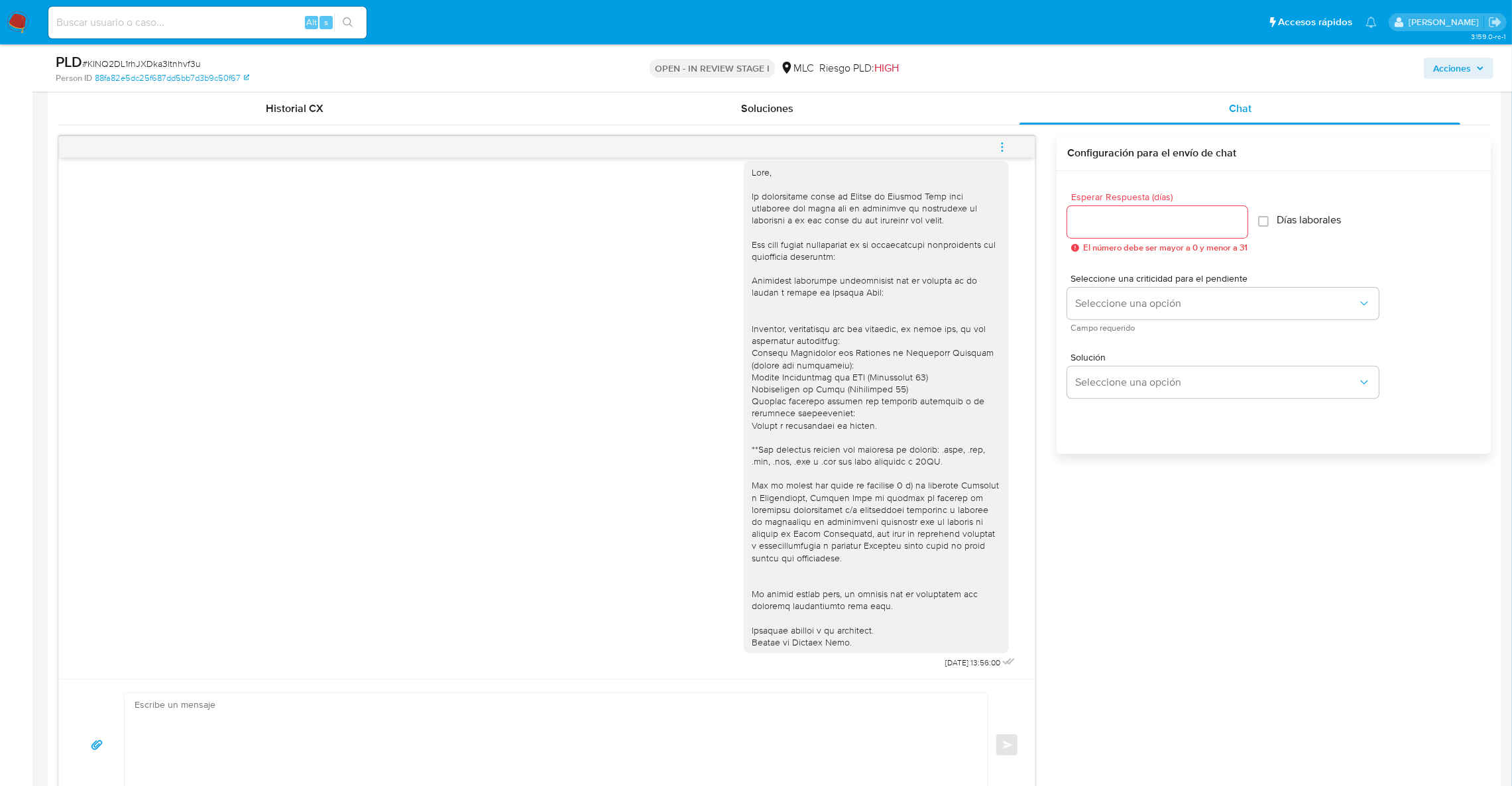
scroll to position [659, 0]
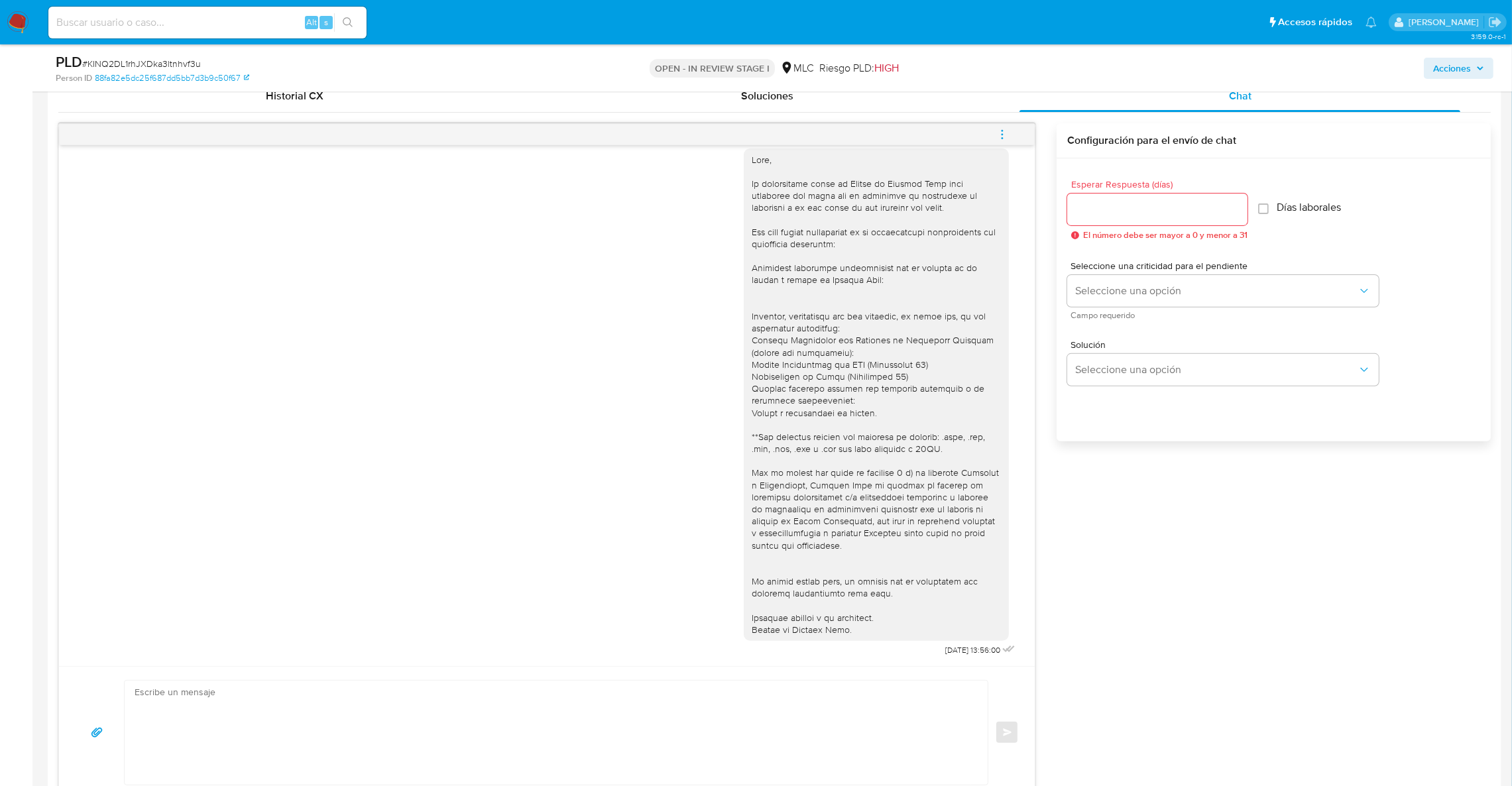
click at [1216, 583] on div "18/08/2025 13:56:00 Enviar Configuración para el envío de chat Esperar Respuest…" at bounding box center [774, 462] width 1432 height 676
click at [1489, 265] on div "Esperar Respuesta (días) El número debe ser mayor a 0 y menor a 31 Días laboral…" at bounding box center [1274, 317] width 434 height 318
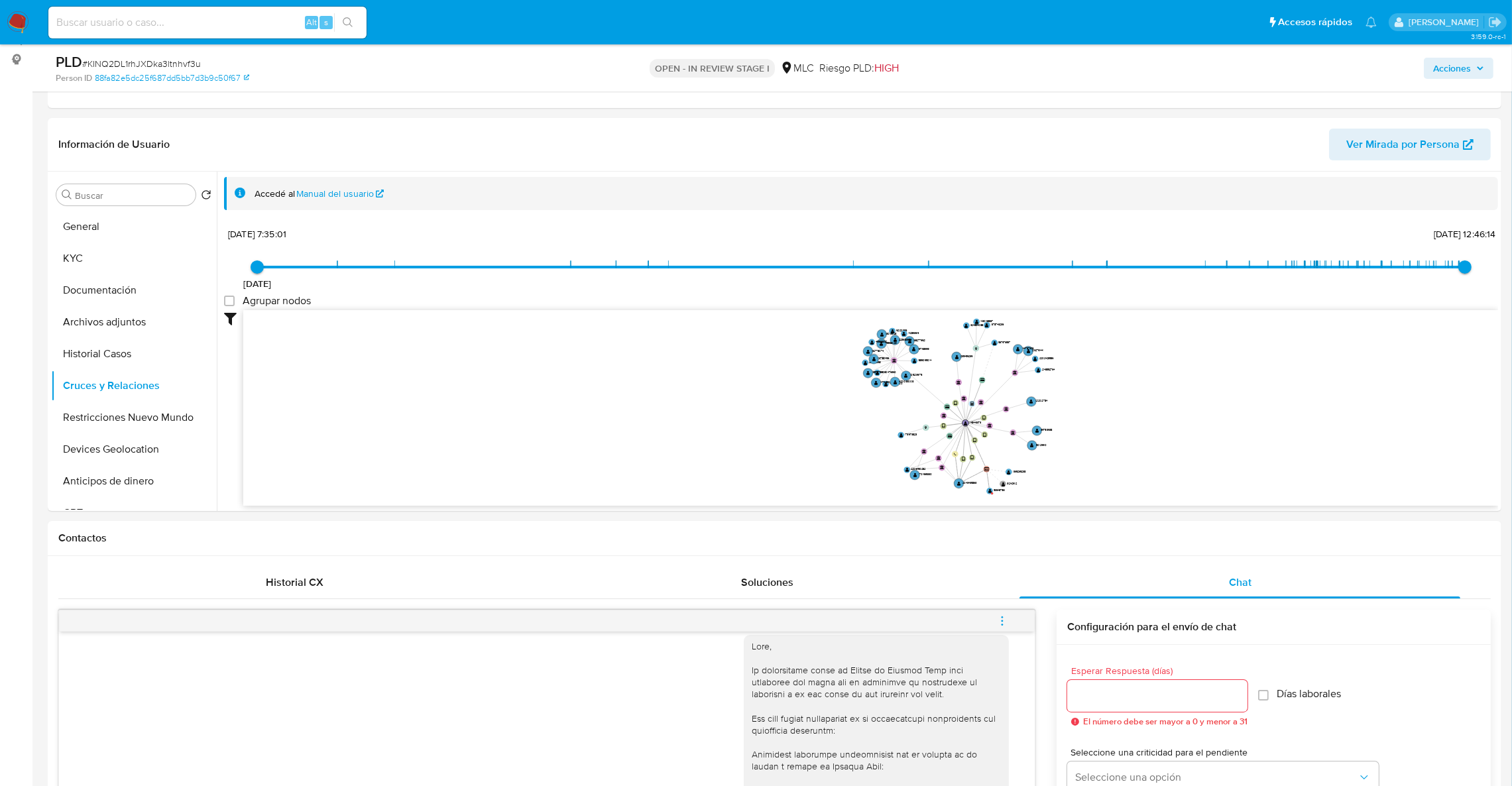
scroll to position [153, 0]
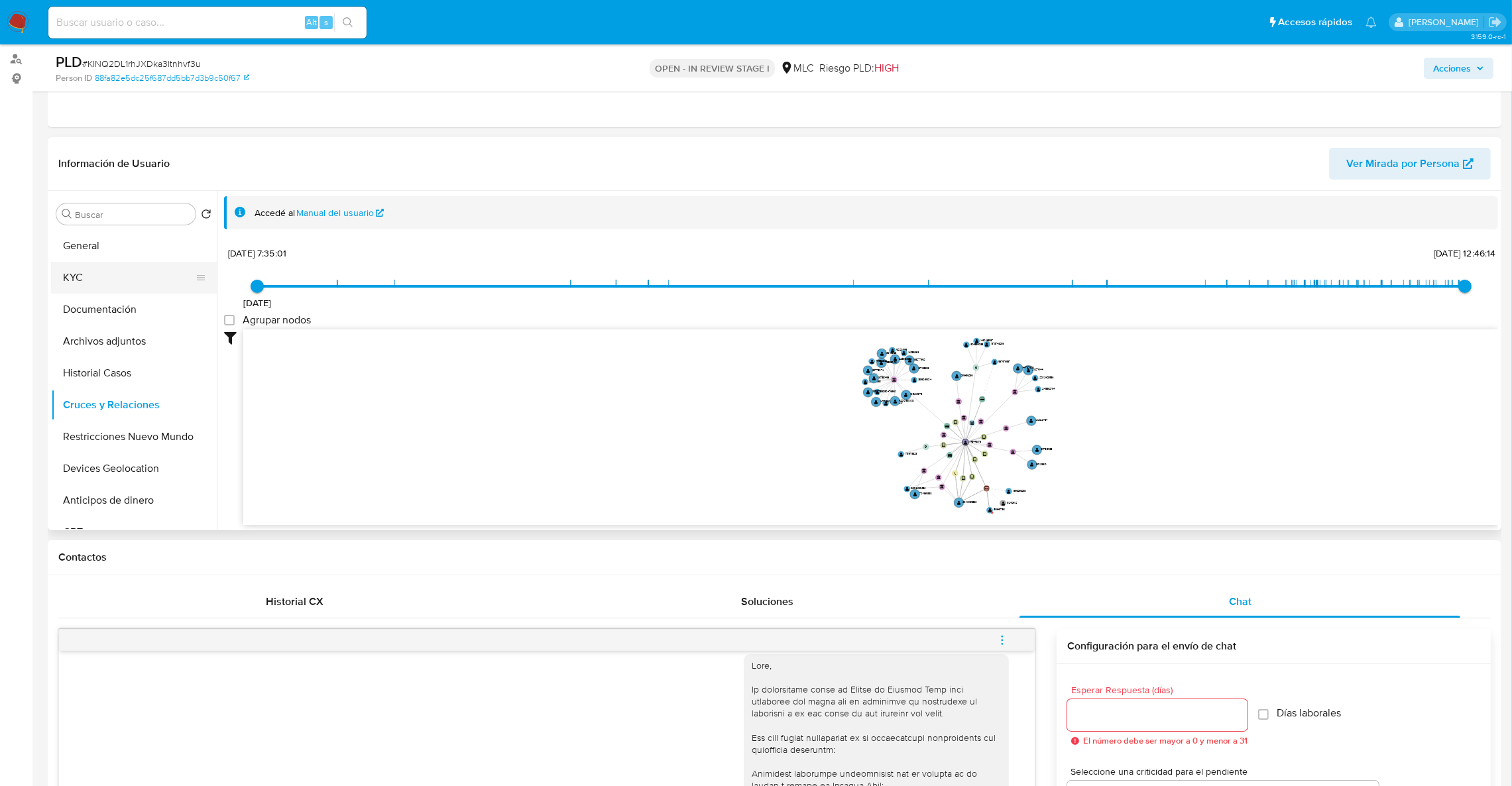
click at [62, 289] on button "KYC" at bounding box center [128, 278] width 155 height 31
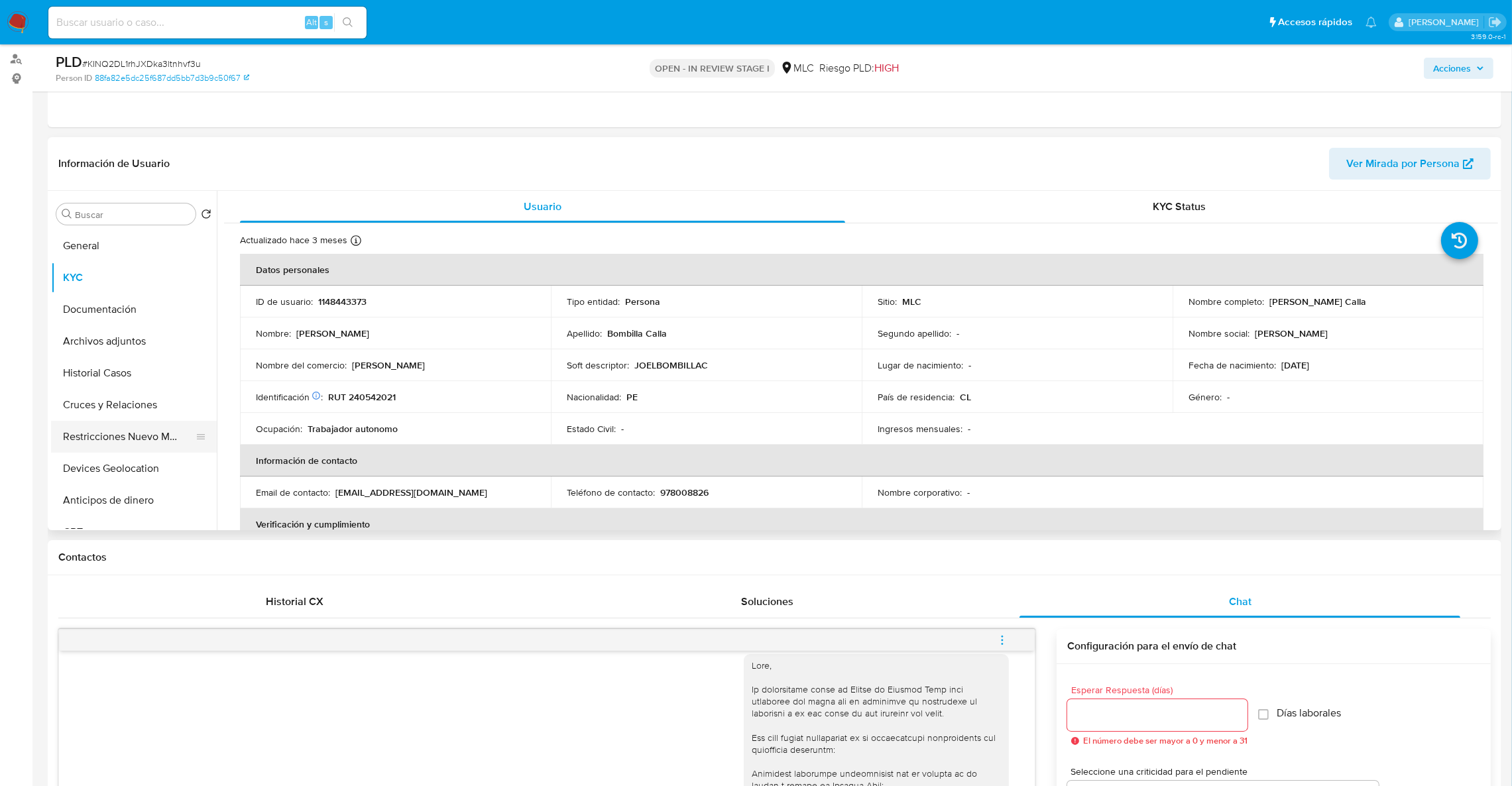
click at [134, 433] on button "Restricciones Nuevo Mundo" at bounding box center [128, 437] width 155 height 31
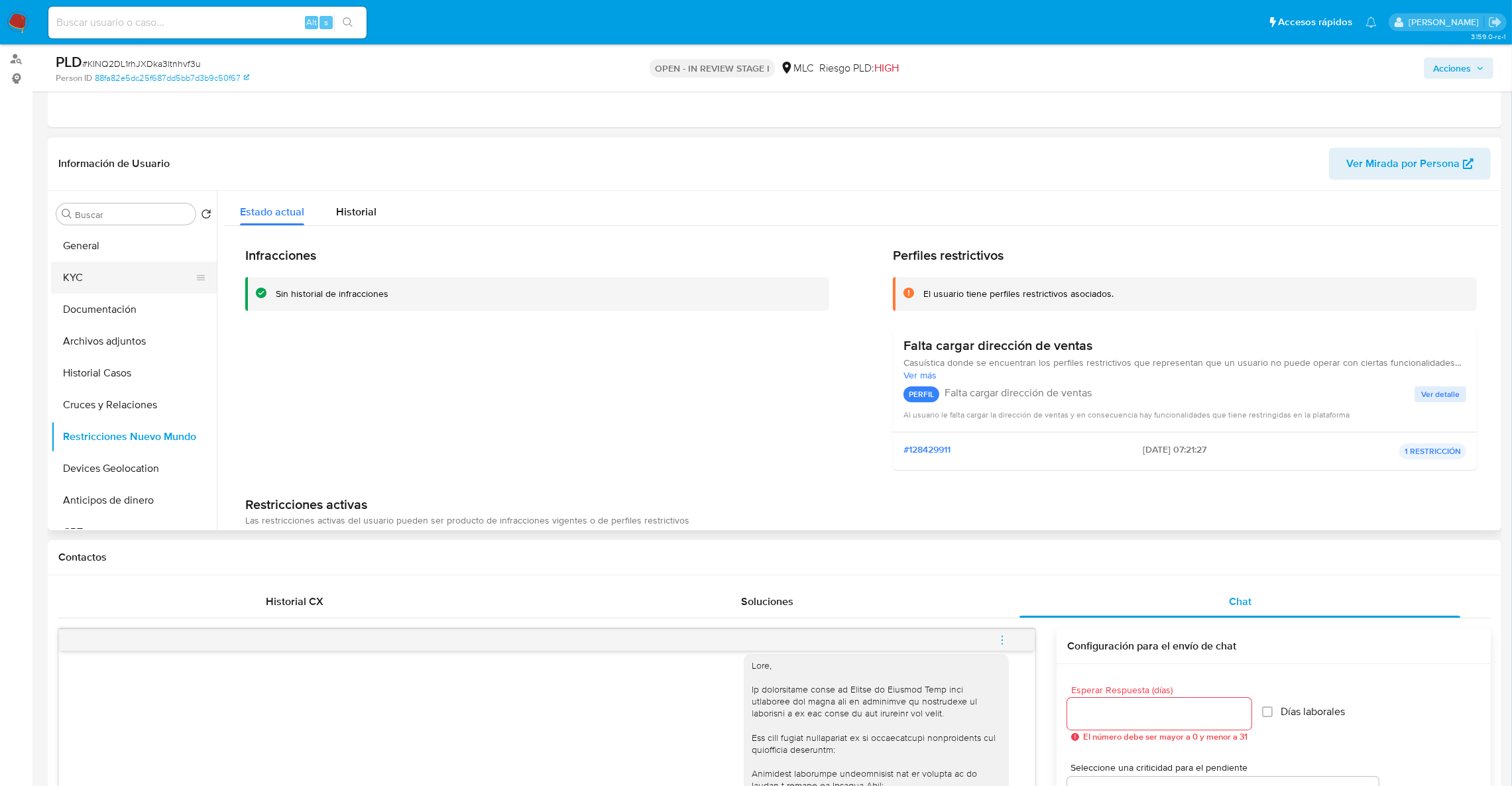
click at [91, 278] on button "KYC" at bounding box center [128, 278] width 155 height 31
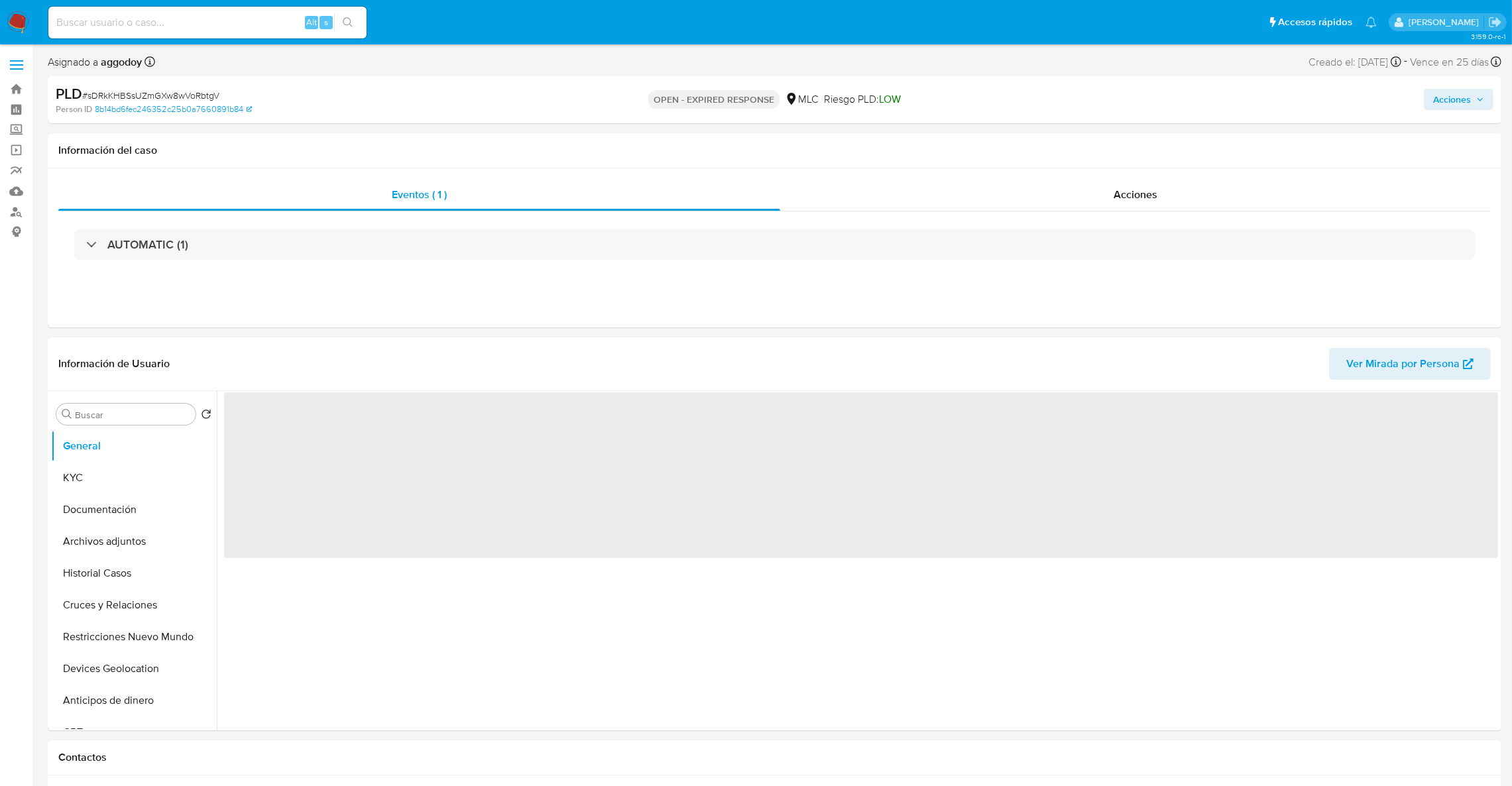
select select "10"
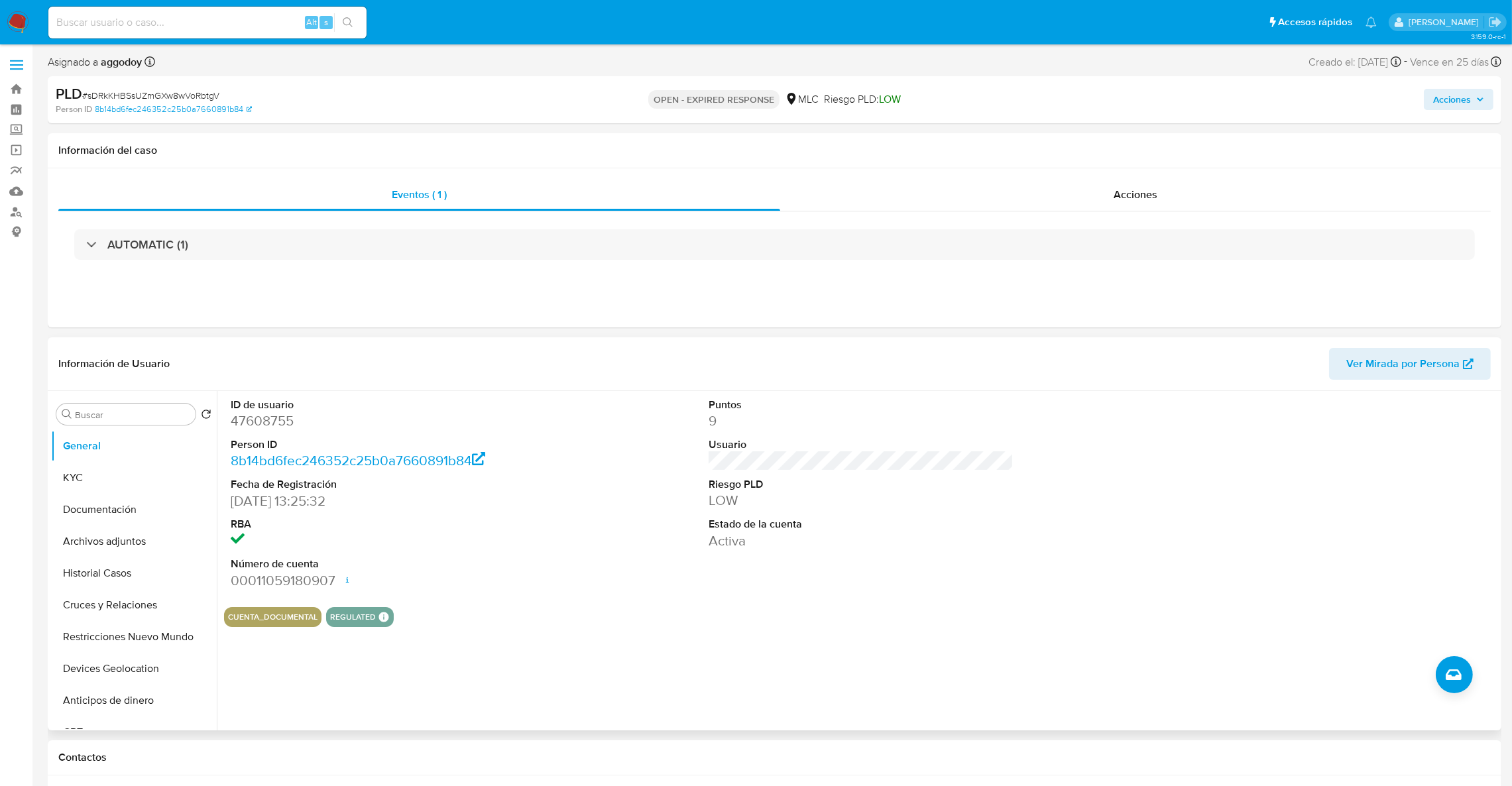
click at [252, 425] on dd "47608755" at bounding box center [383, 420] width 306 height 19
click at [257, 425] on dd "47608755" at bounding box center [383, 420] width 306 height 19
click at [278, 417] on dd "47608755" at bounding box center [383, 420] width 306 height 19
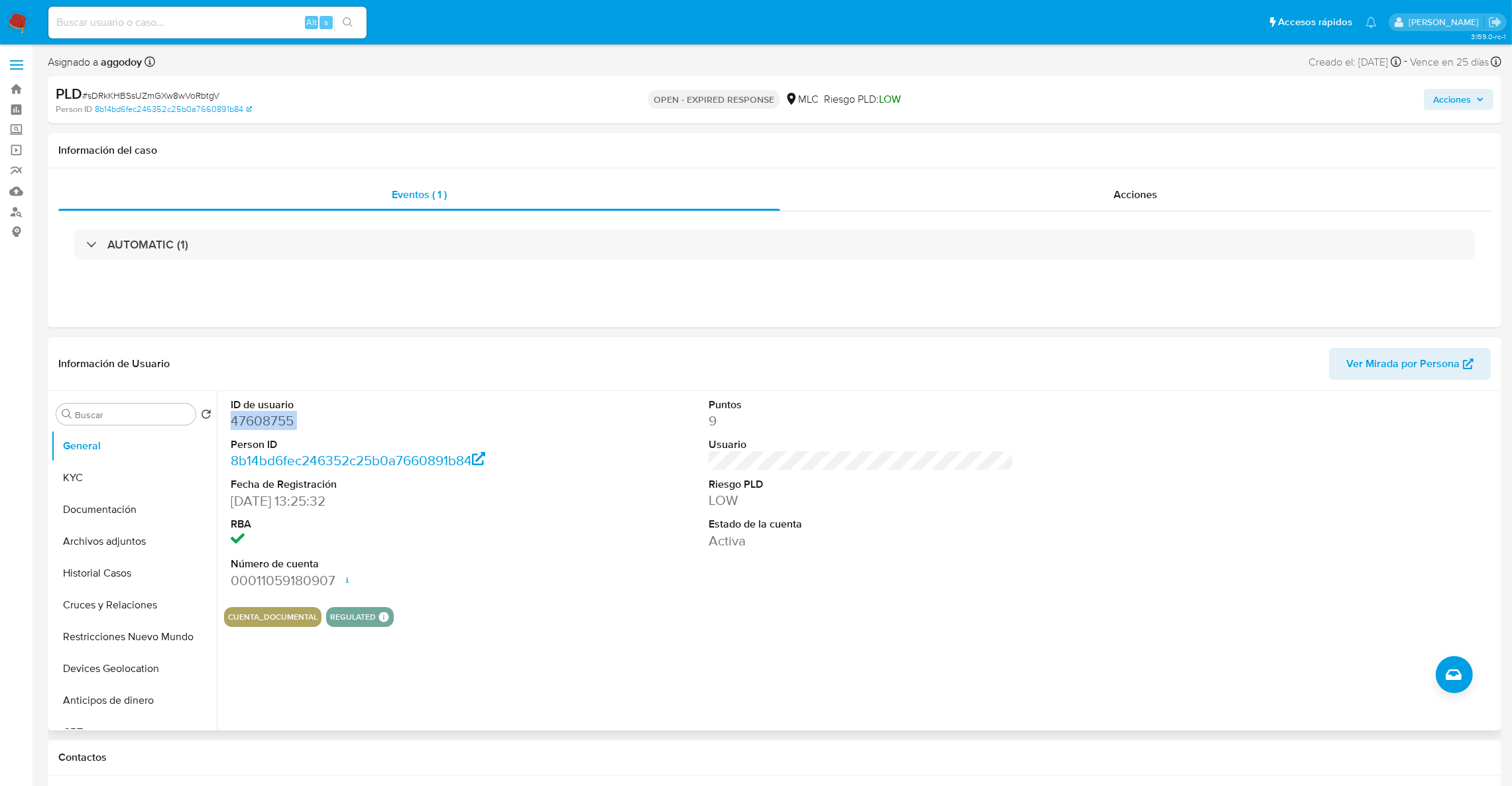
click at [278, 417] on dd "47608755" at bounding box center [383, 420] width 306 height 19
copy dd "47608755"
click at [121, 469] on button "KYC" at bounding box center [128, 478] width 155 height 31
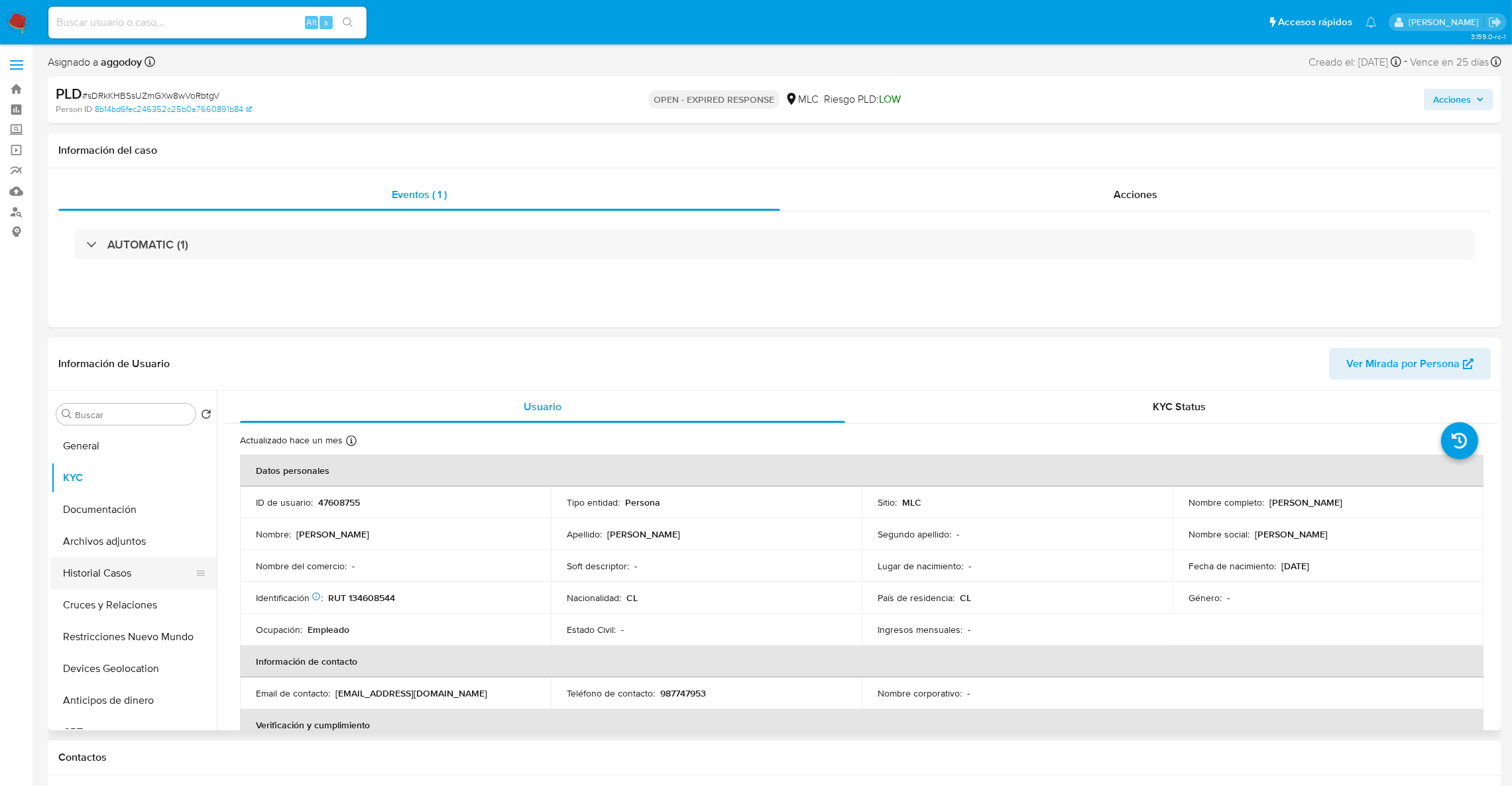
click at [104, 571] on button "Historial Casos" at bounding box center [128, 573] width 155 height 31
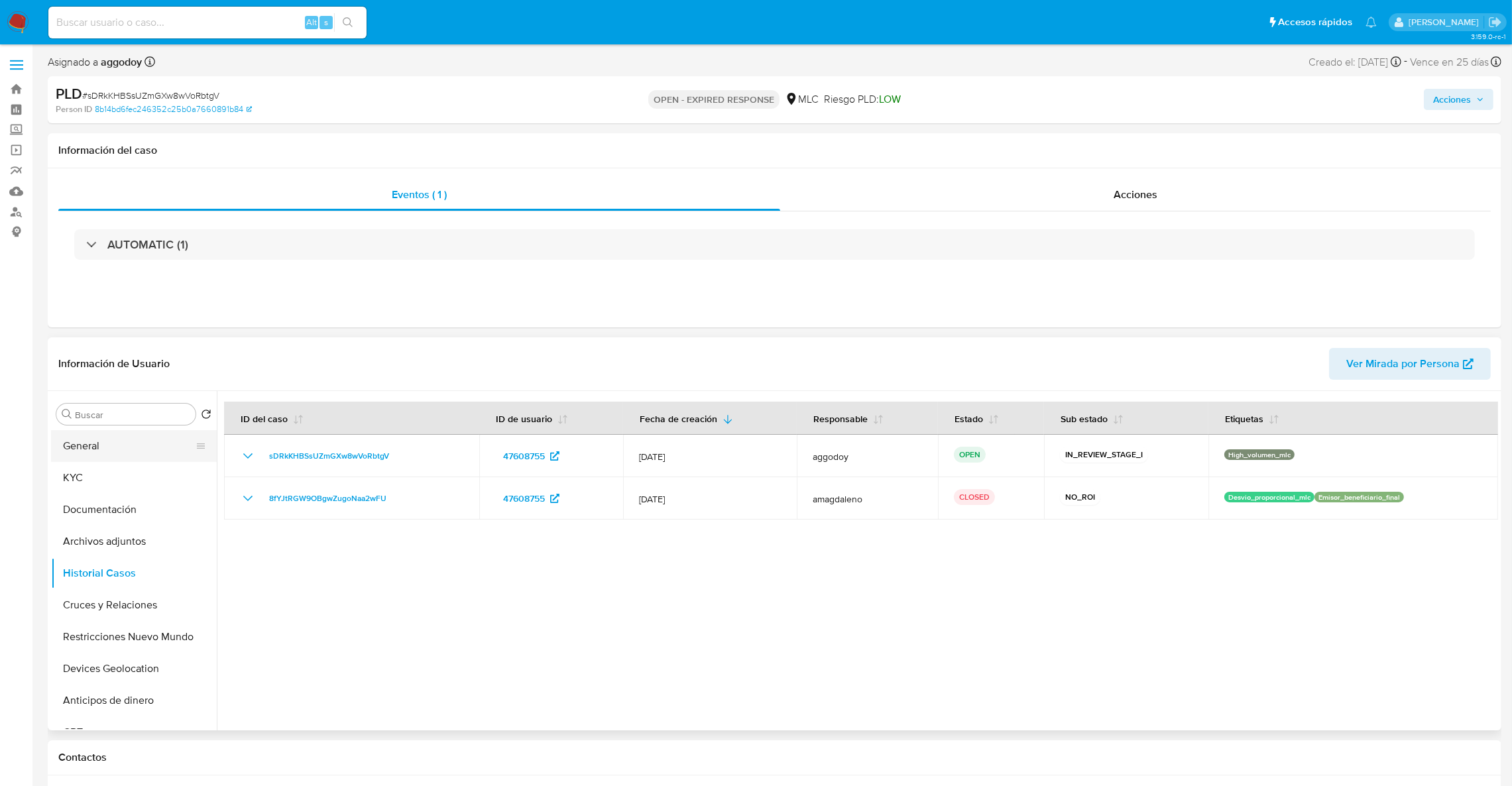
click at [130, 441] on button "General" at bounding box center [128, 445] width 155 height 31
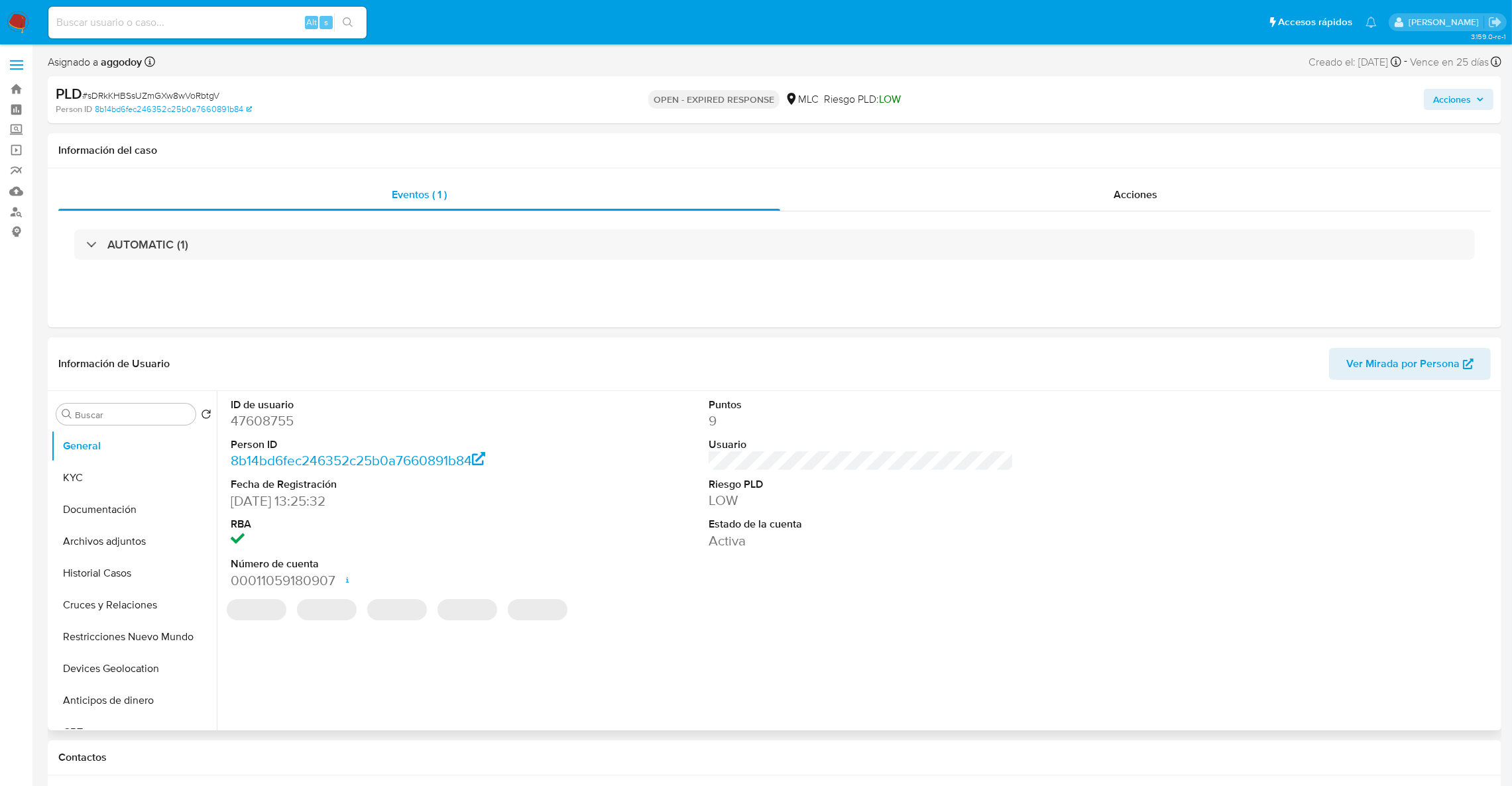
click at [296, 420] on dd "47608755" at bounding box center [383, 420] width 306 height 19
click at [277, 419] on dd "47608755" at bounding box center [383, 420] width 306 height 19
copy dd "47608755"
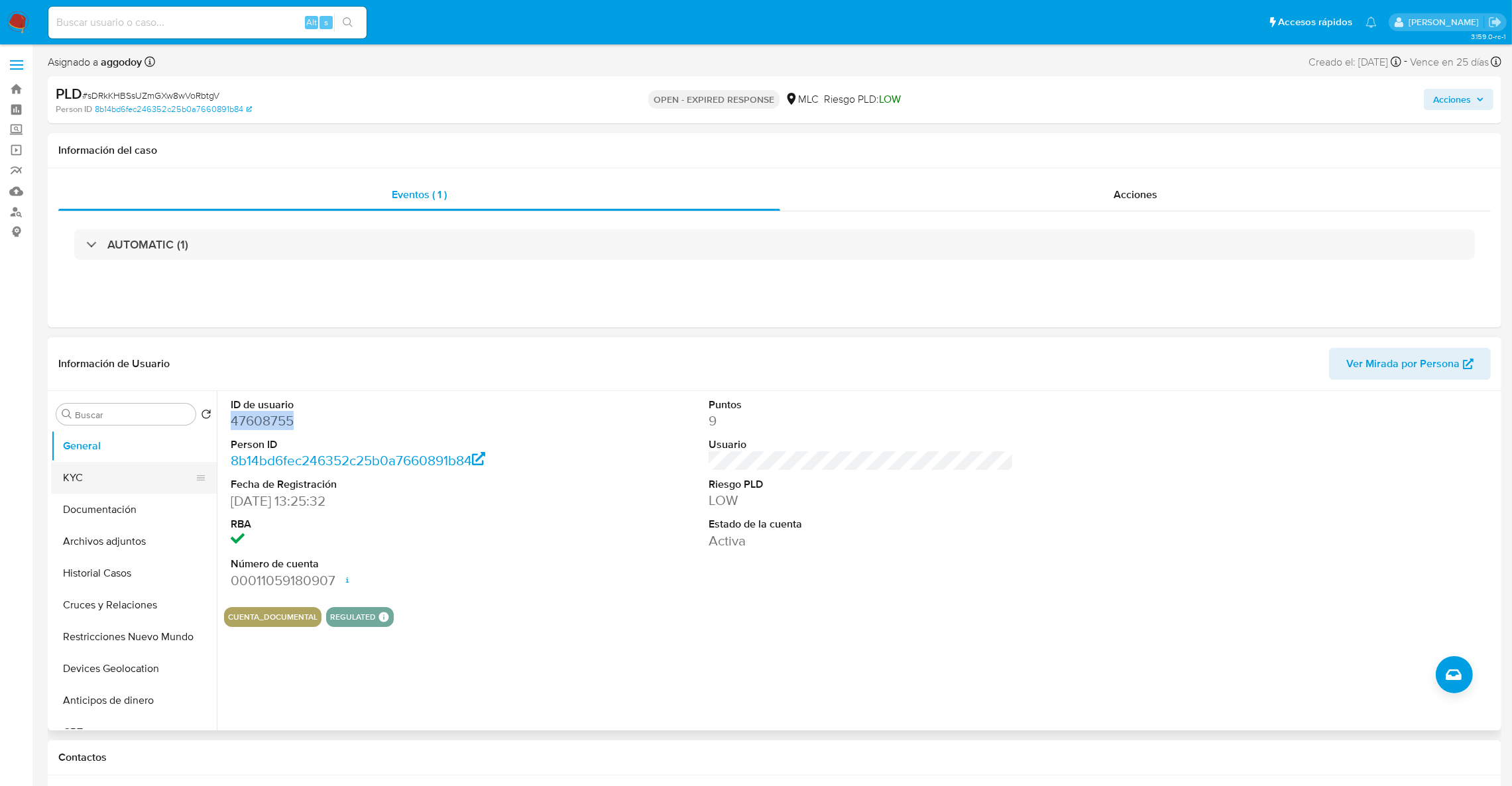
click at [173, 481] on button "KYC" at bounding box center [128, 478] width 155 height 31
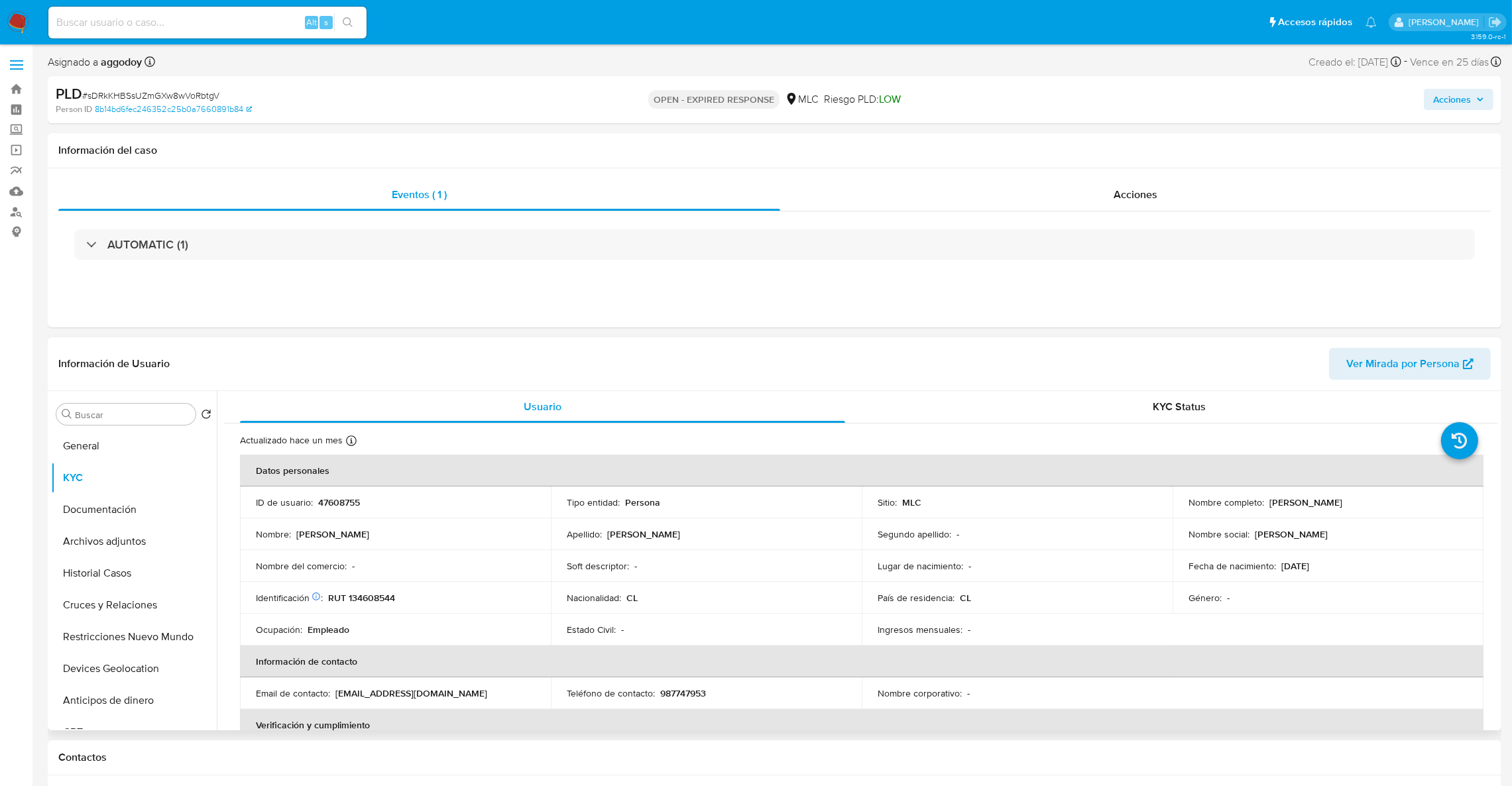
click at [383, 582] on td "Identificación Nº de serie: 525988484 : RUT 134608544" at bounding box center [395, 597] width 311 height 31
click at [375, 590] on td "Identificación Nº de serie: 525988484 : RUT 134608544" at bounding box center [395, 597] width 311 height 31
click at [375, 592] on p "RUT 134608544" at bounding box center [361, 598] width 67 height 12
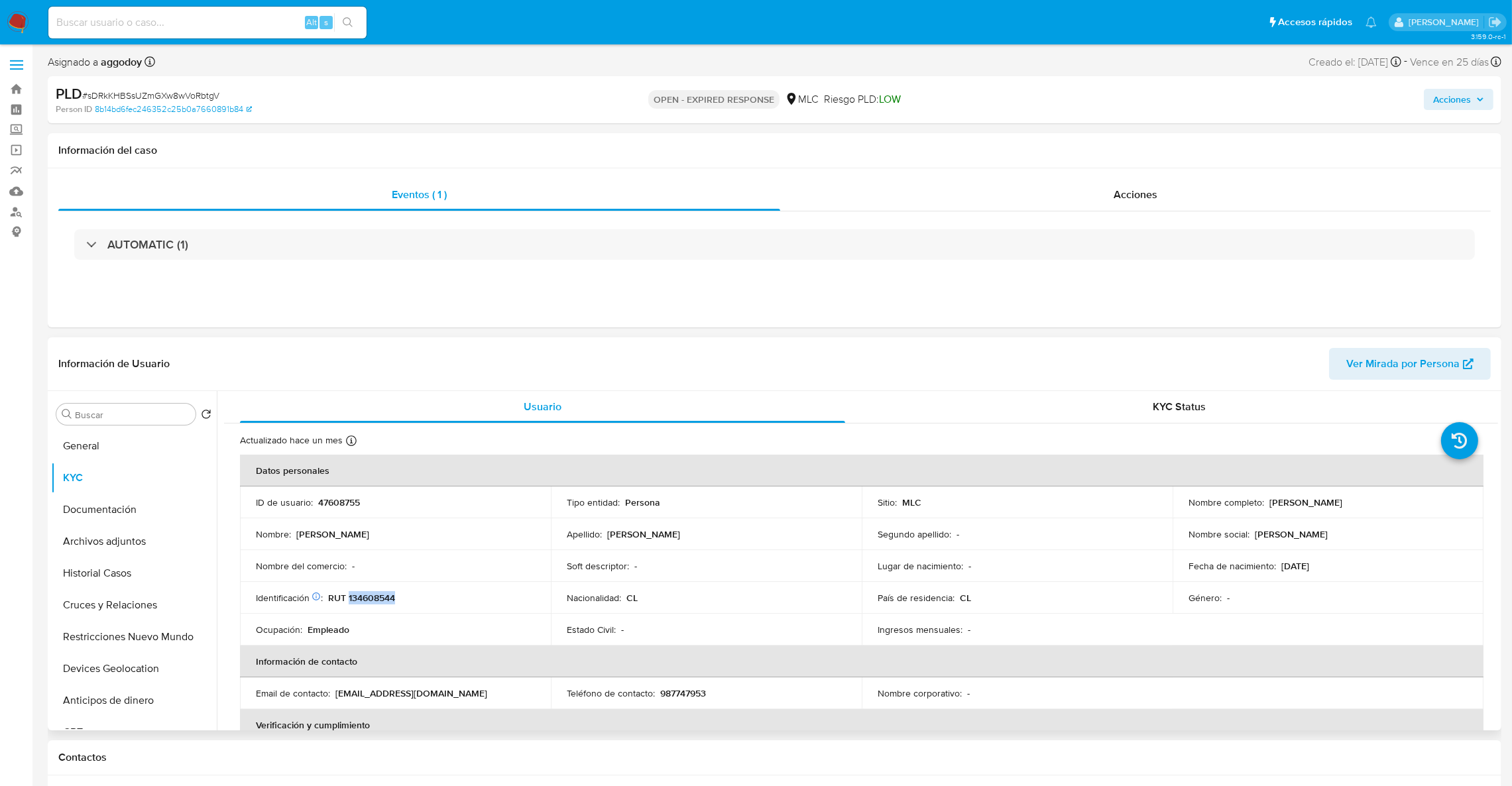
copy p "134608544"
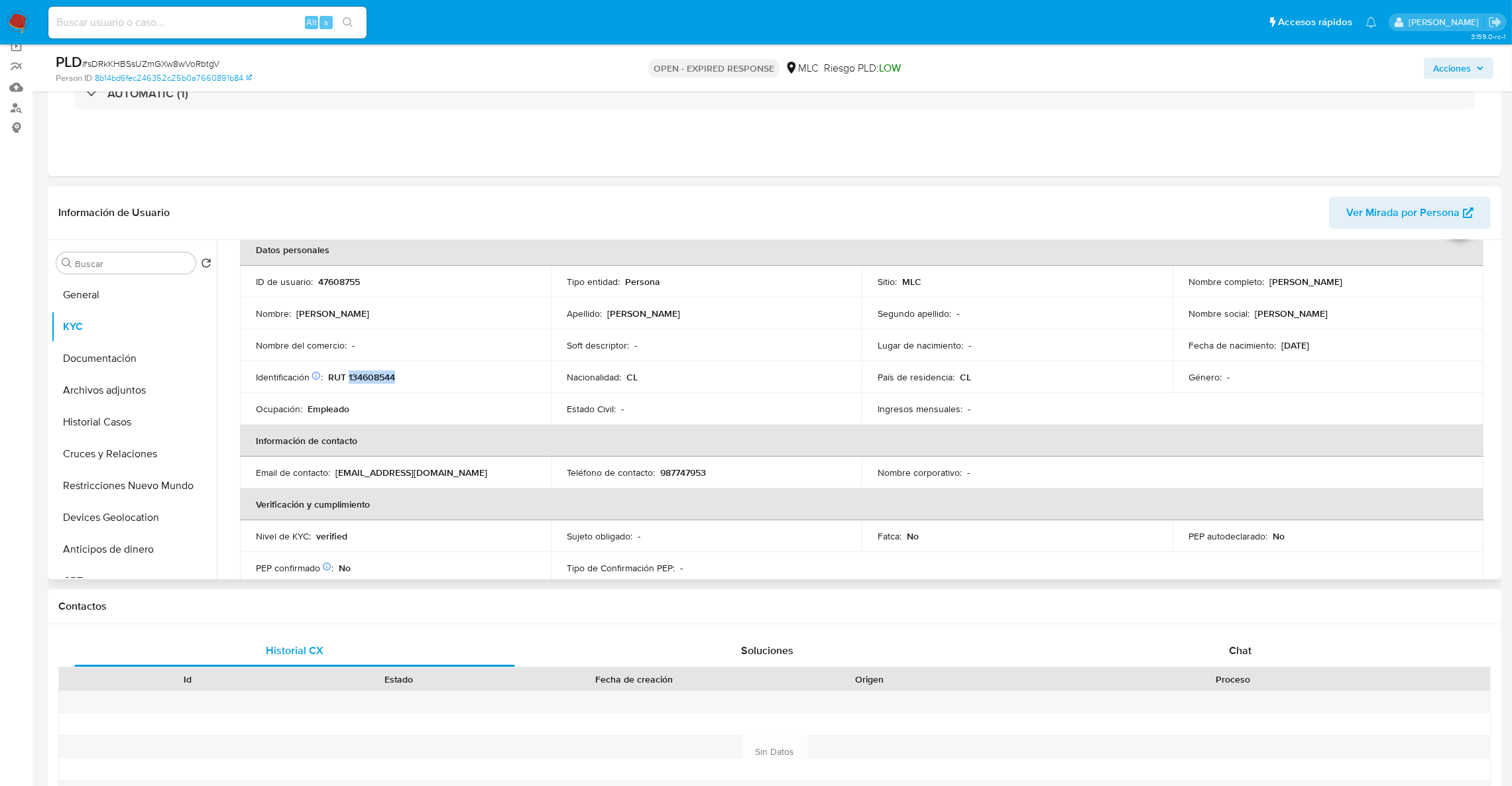
scroll to position [69, 0]
click at [1305, 115] on div "AUTOMATIC (1)" at bounding box center [774, 94] width 1432 height 66
click at [125, 435] on button "Historial Casos" at bounding box center [128, 422] width 155 height 31
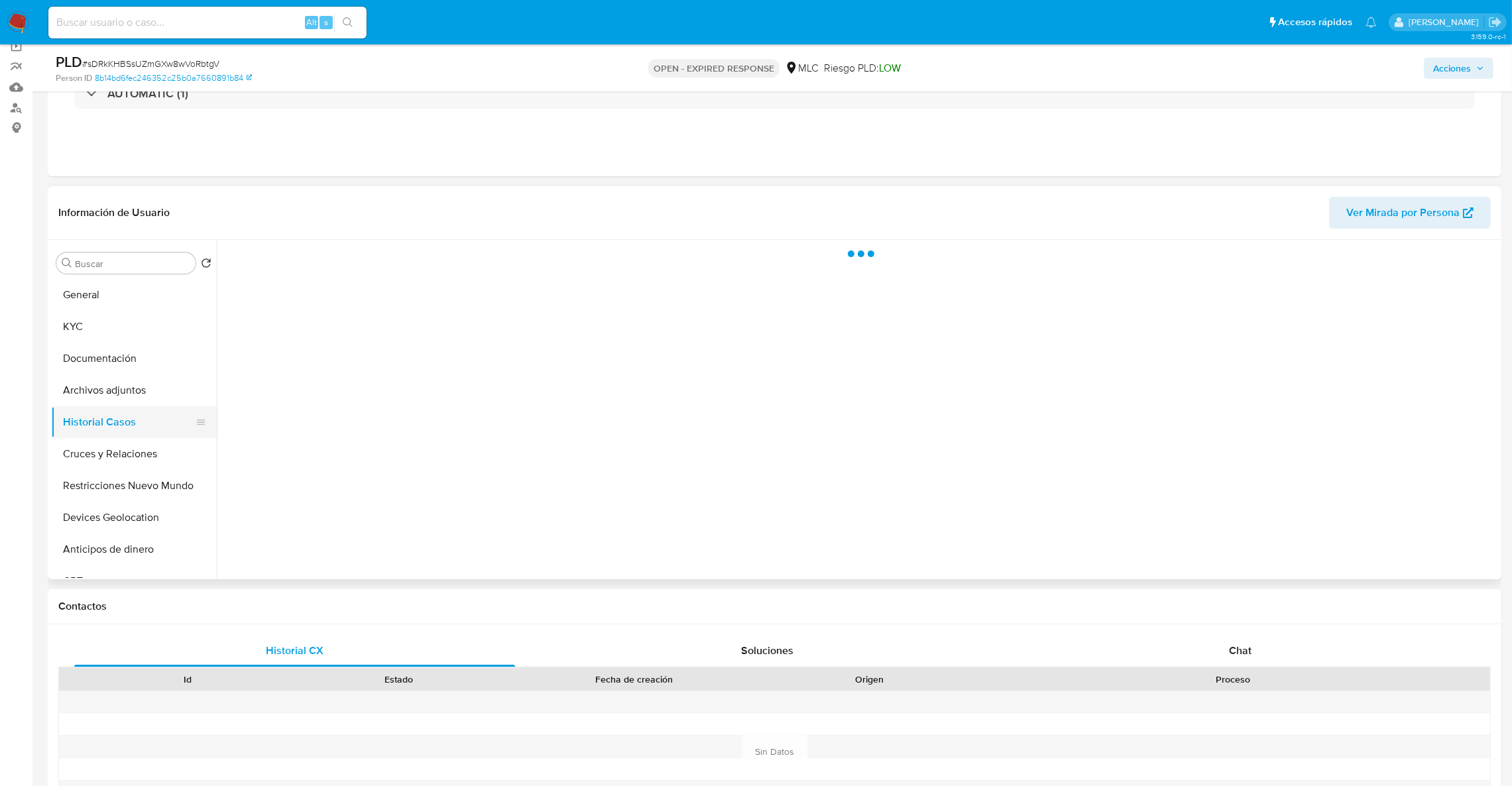
scroll to position [0, 0]
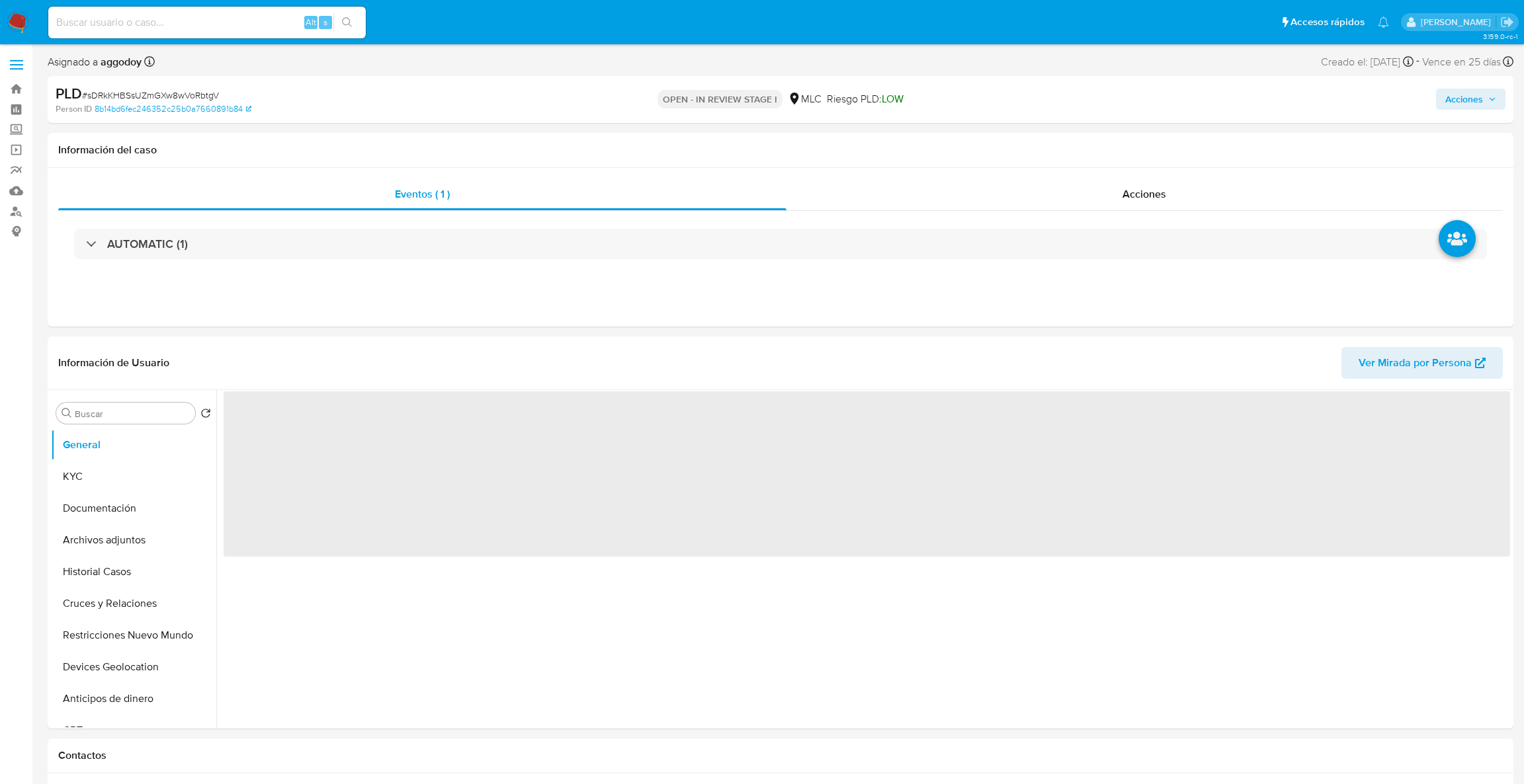
select select "10"
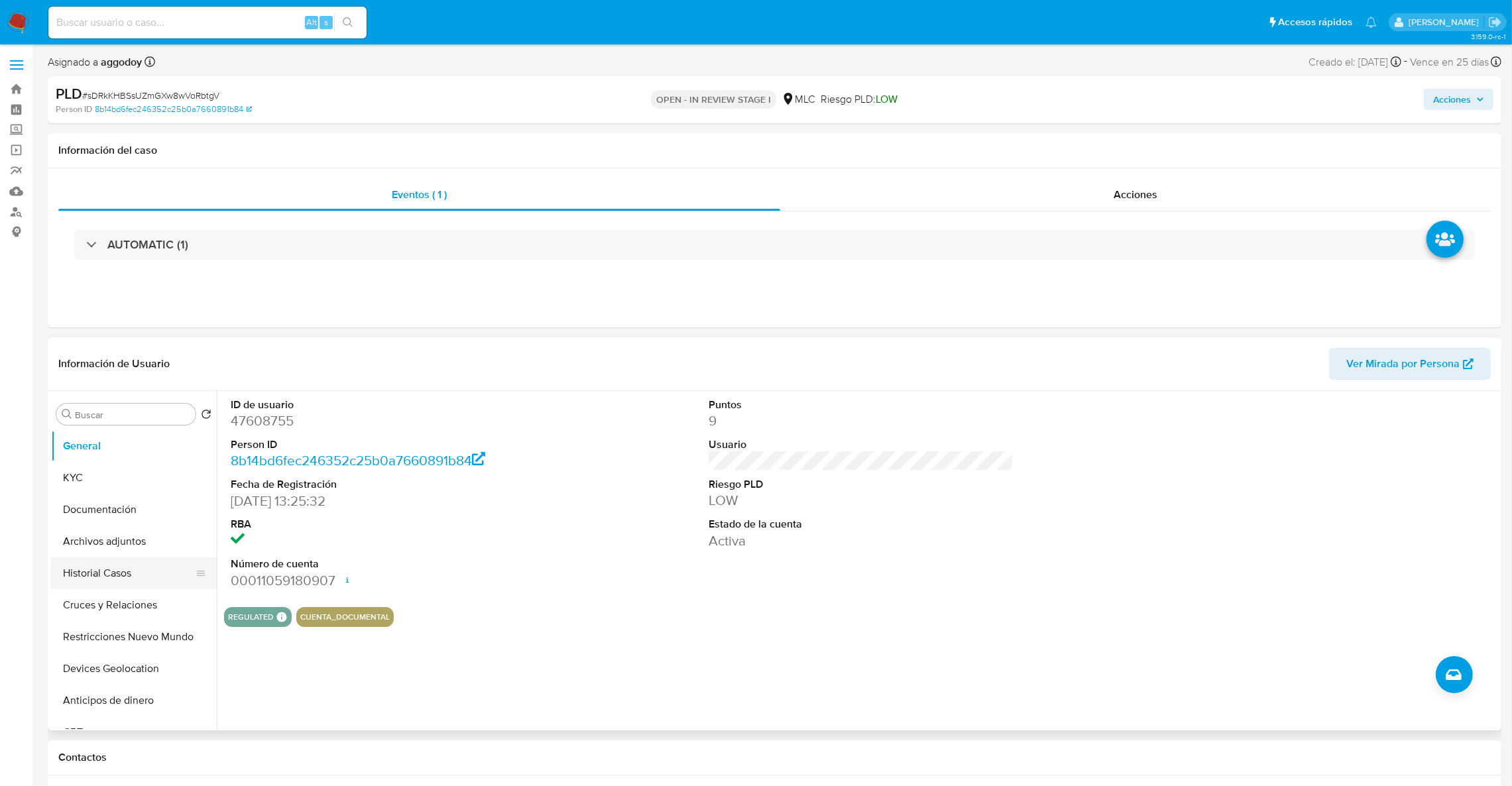
click at [124, 584] on button "Historial Casos" at bounding box center [128, 573] width 155 height 31
